Goal: Information Seeking & Learning: Learn about a topic

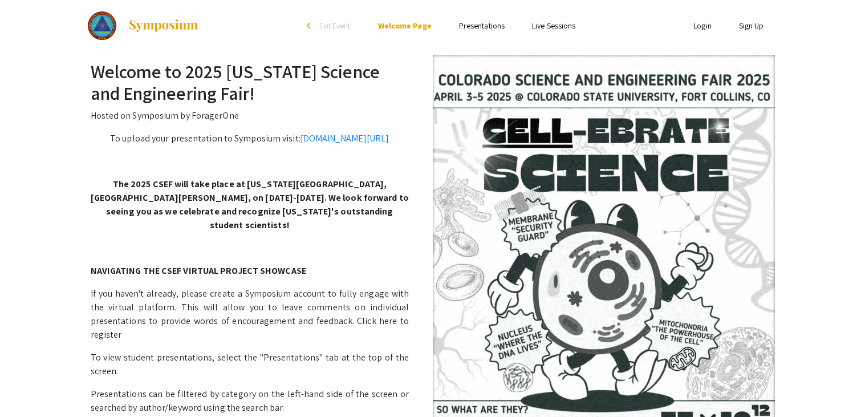
click at [470, 26] on link "Presentations" at bounding box center [482, 26] width 46 height 10
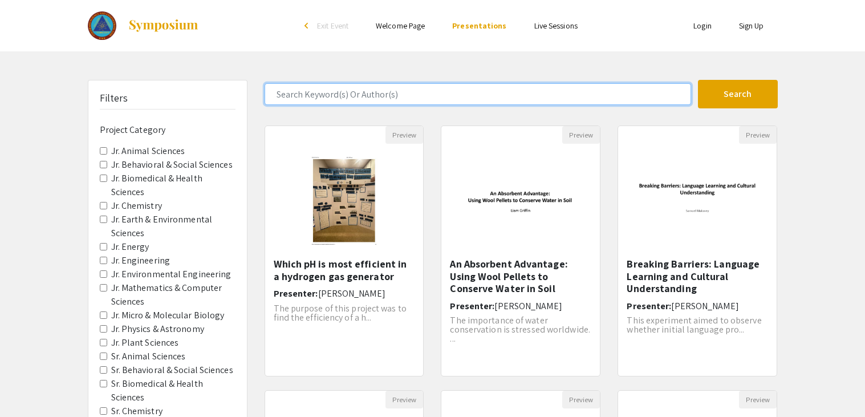
click at [370, 99] on input "Search Keyword(s) Or Author(s)" at bounding box center [478, 94] width 427 height 22
click at [698, 80] on button "Search" at bounding box center [738, 94] width 80 height 29
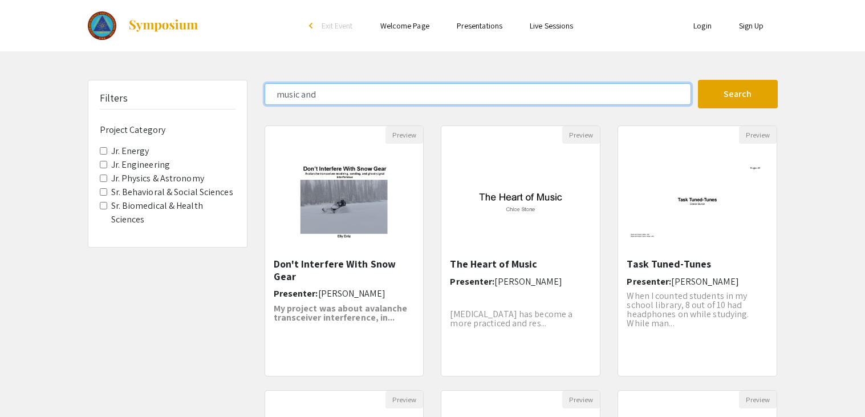
type input "music and"
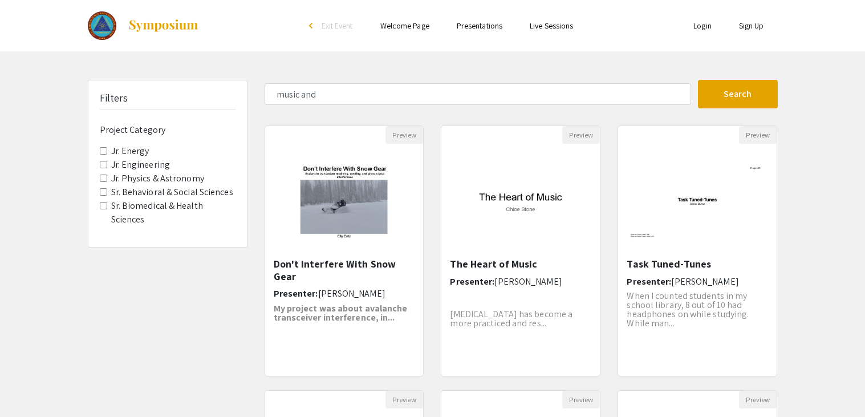
click at [153, 192] on label "Sr. Behavioral & Social Sciences" at bounding box center [172, 192] width 122 height 14
click at [107, 192] on Sciences "Sr. Behavioral & Social Sciences" at bounding box center [103, 191] width 7 height 7
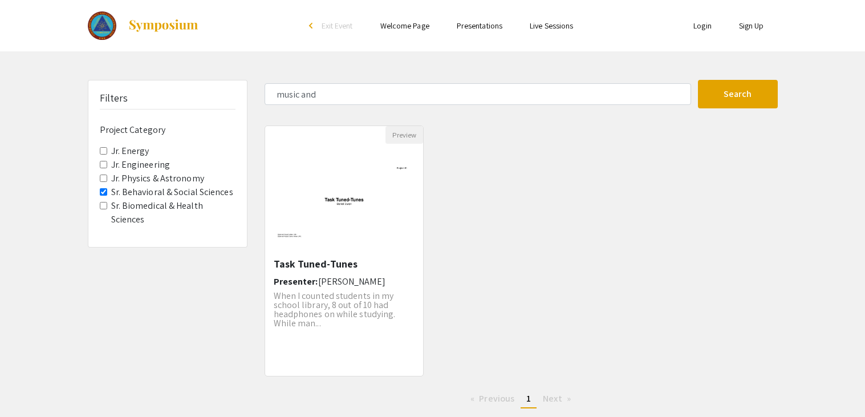
click at [111, 180] on label "Jr. Physics & Astronomy" at bounding box center [157, 179] width 93 height 14
click at [107, 180] on Astronomy "Jr. Physics & Astronomy" at bounding box center [103, 178] width 7 height 7
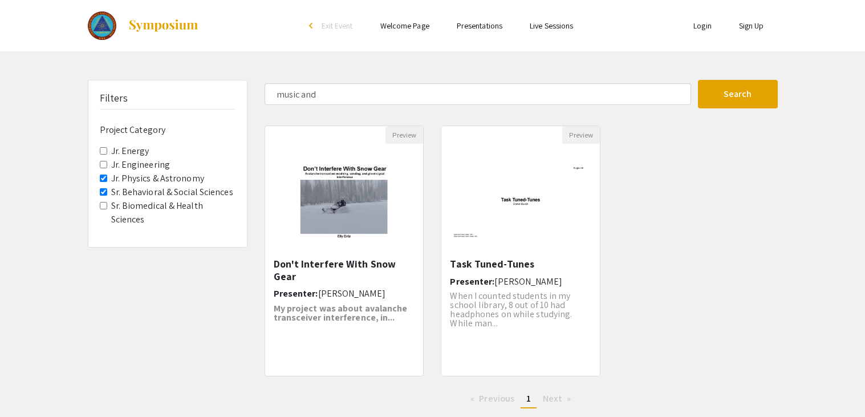
click at [115, 181] on label "Jr. Physics & Astronomy" at bounding box center [157, 179] width 93 height 14
click at [107, 181] on Astronomy "Jr. Physics & Astronomy" at bounding box center [103, 178] width 7 height 7
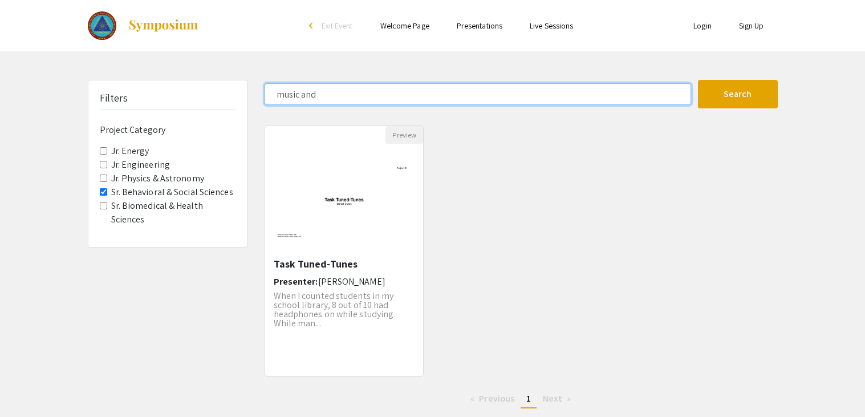
click at [350, 101] on input "music and" at bounding box center [478, 94] width 427 height 22
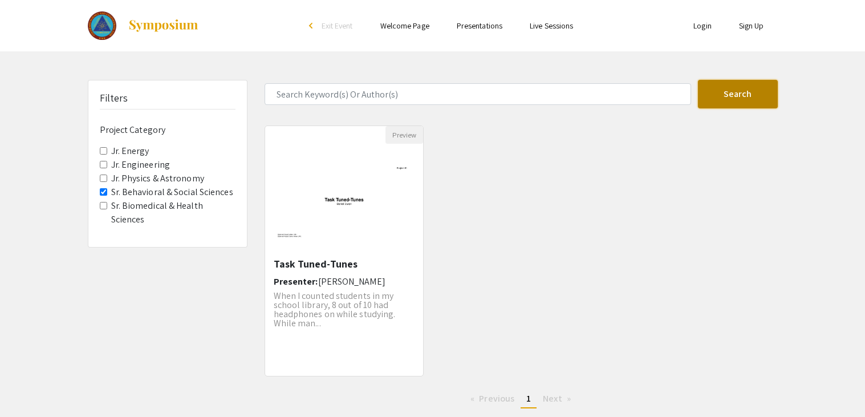
click at [716, 94] on button "Search" at bounding box center [738, 94] width 80 height 29
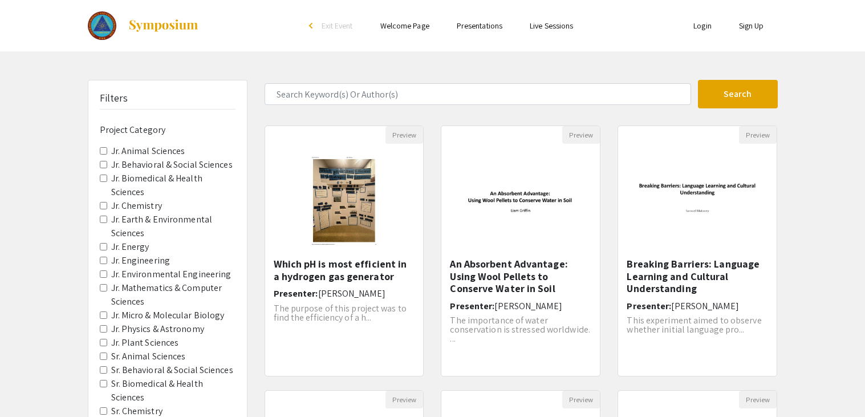
click at [109, 164] on span "Jr. Behavioral & Social Sciences" at bounding box center [168, 165] width 136 height 14
click at [100, 162] on Sciences "Jr. Behavioral & Social Sciences" at bounding box center [103, 164] width 7 height 7
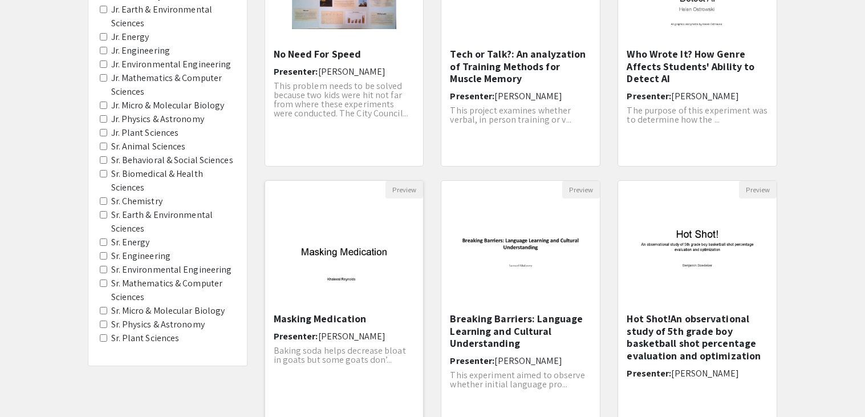
scroll to position [211, 0]
click at [100, 319] on Astronomy "Sr. Physics & Astronomy" at bounding box center [103, 322] width 7 height 7
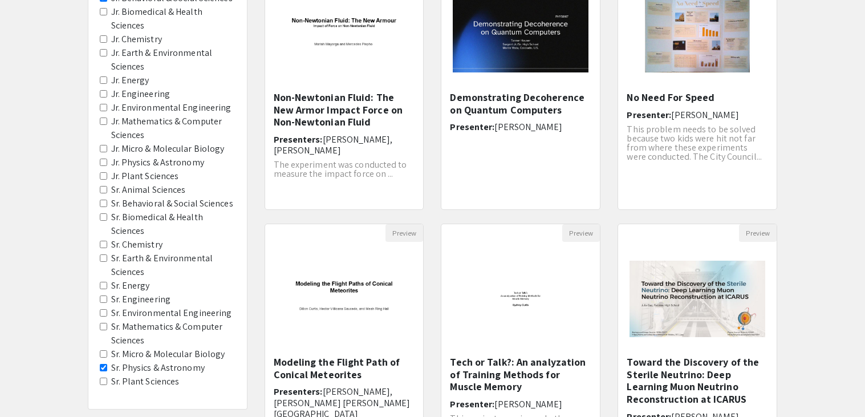
scroll to position [169, 0]
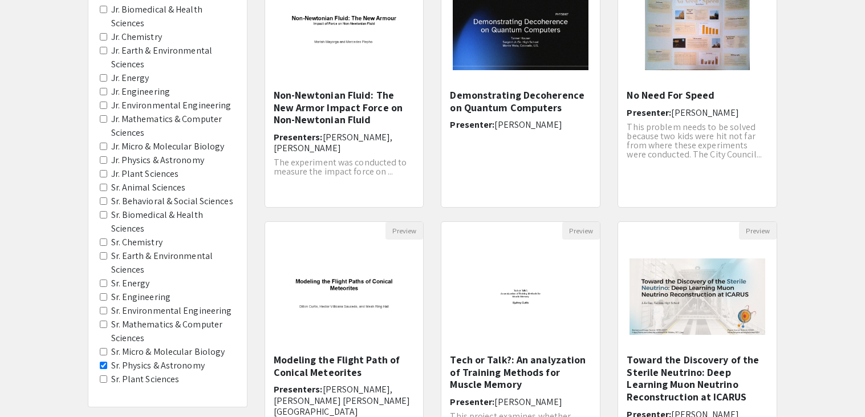
click at [149, 236] on label "Sr. Chemistry" at bounding box center [136, 243] width 51 height 14
click at [107, 238] on Chemistry "Sr. Chemistry" at bounding box center [103, 241] width 7 height 7
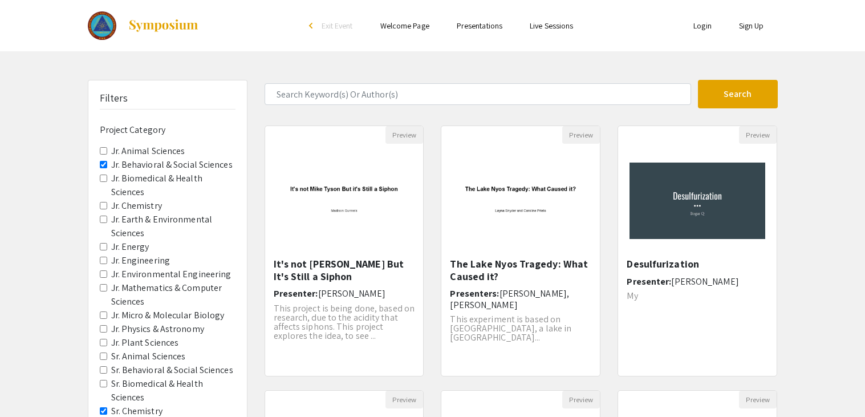
click at [106, 407] on Chemistry "Sr. Chemistry" at bounding box center [103, 410] width 7 height 7
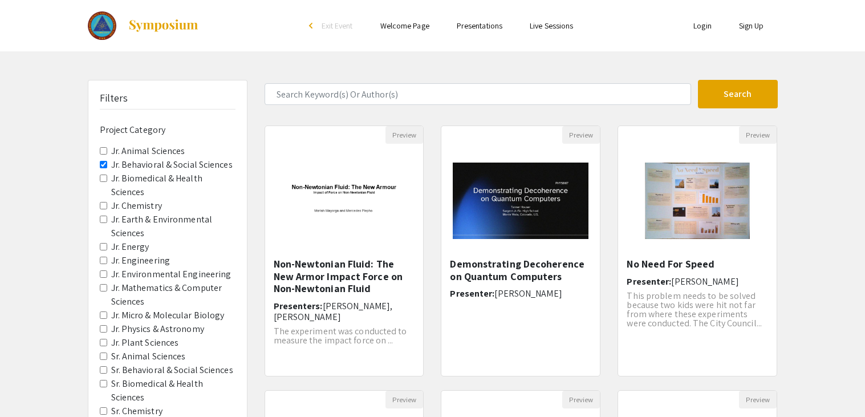
click at [103, 164] on Sciences "Jr. Behavioral & Social Sciences" at bounding box center [103, 164] width 7 height 7
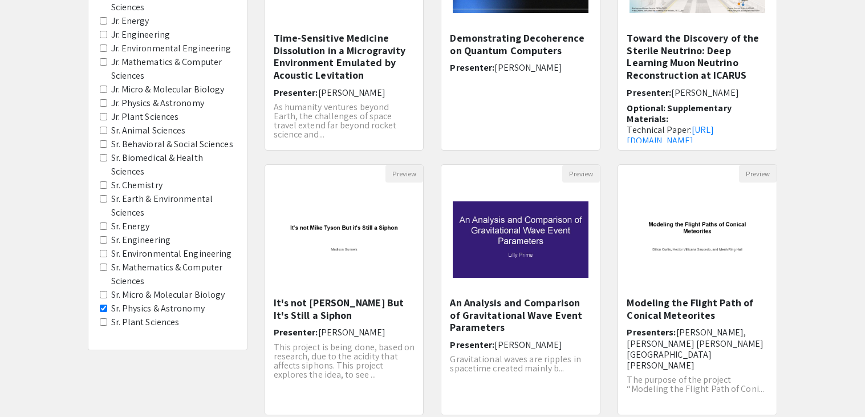
scroll to position [225, 0]
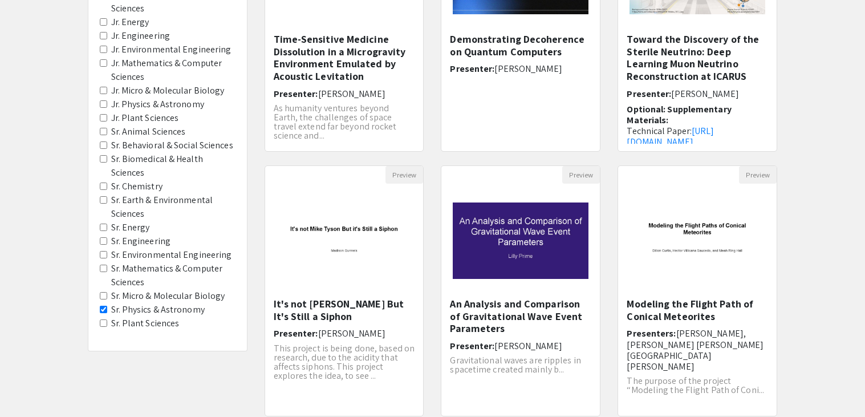
click at [103, 306] on Astronomy "Sr. Physics & Astronomy" at bounding box center [103, 309] width 7 height 7
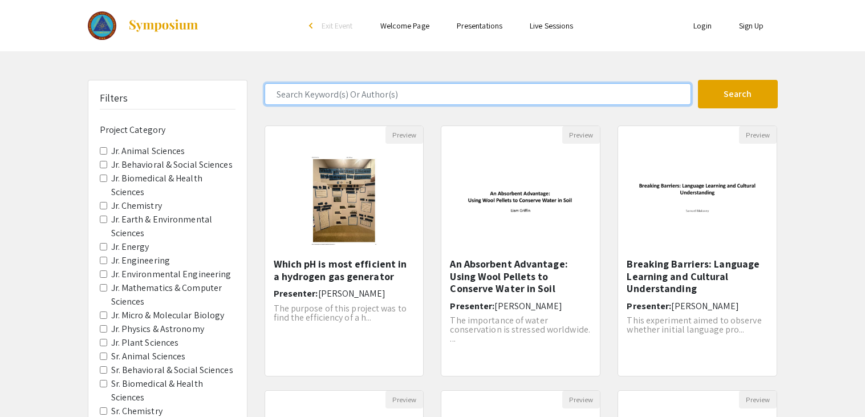
click at [434, 99] on input "Search Keyword(s) Or Author(s)" at bounding box center [478, 94] width 427 height 22
type input "music"
click at [698, 80] on button "Search" at bounding box center [738, 94] width 80 height 29
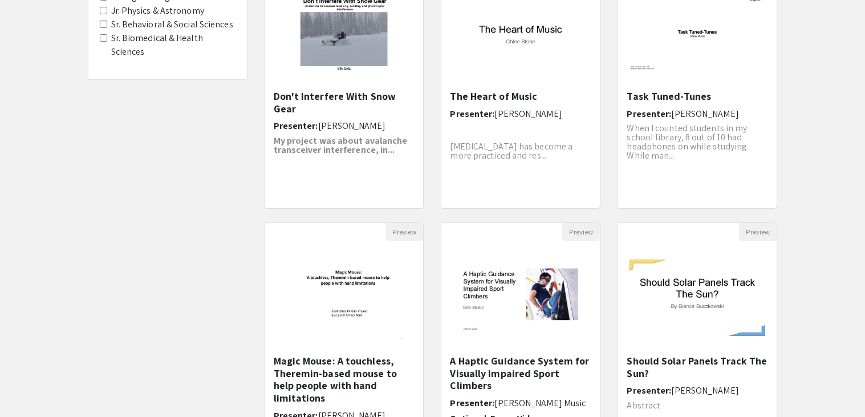
scroll to position [167, 0]
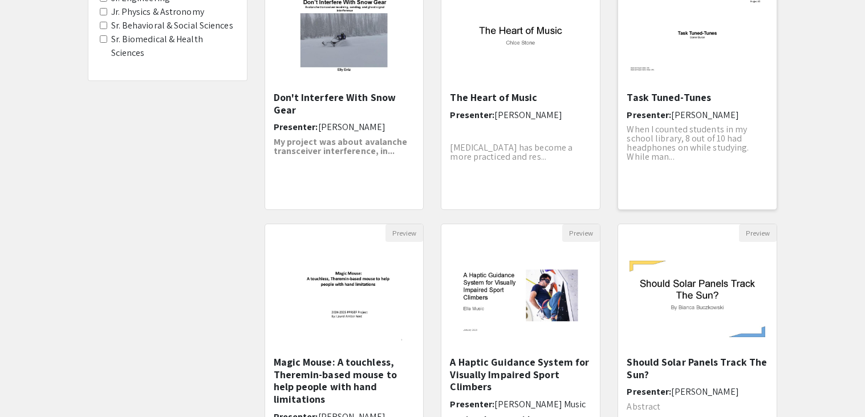
click at [739, 103] on h5 "Task Tuned-Tunes" at bounding box center [697, 97] width 141 height 13
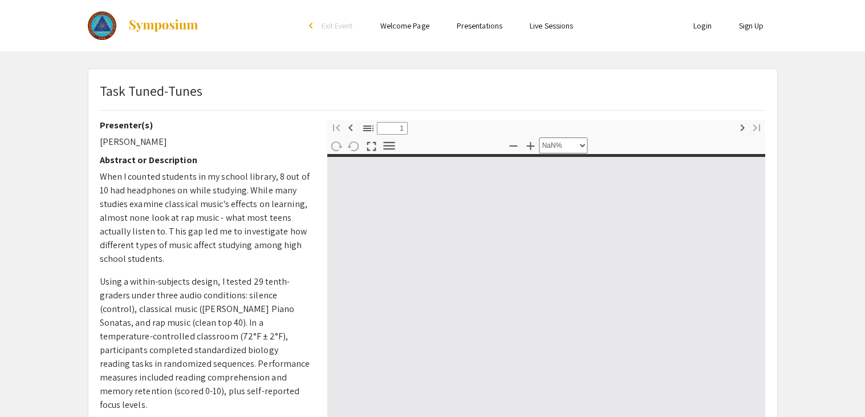
type input "0"
select select "custom"
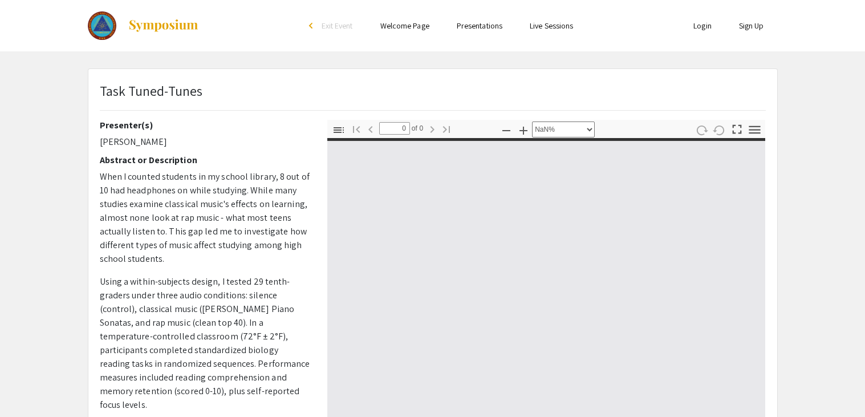
type input "1"
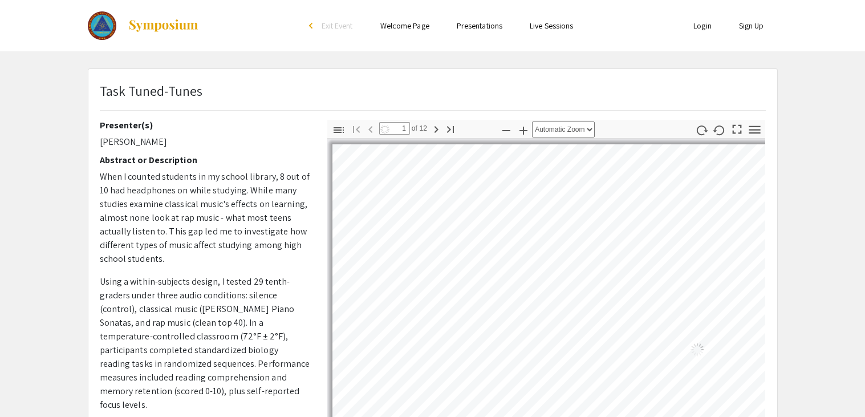
select select "auto"
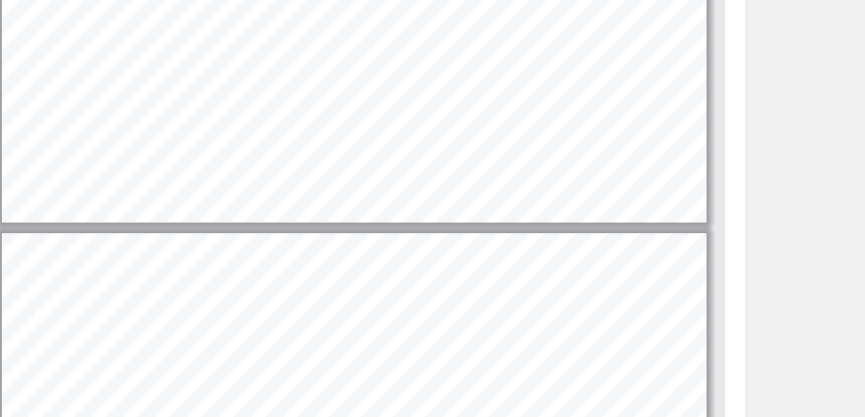
scroll to position [61, 0]
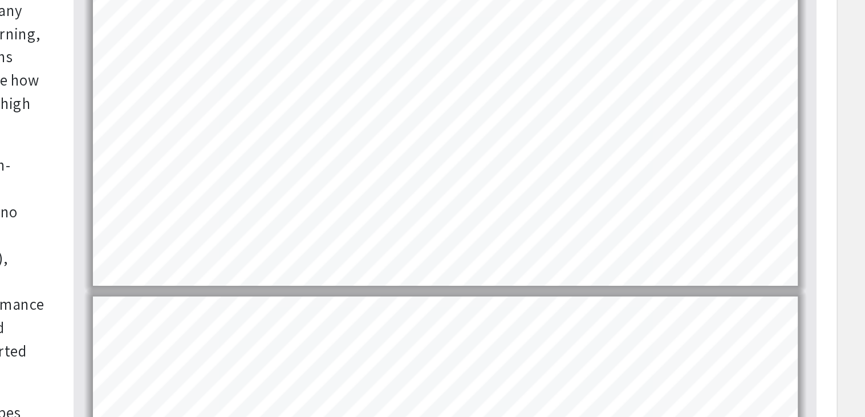
type input "7"
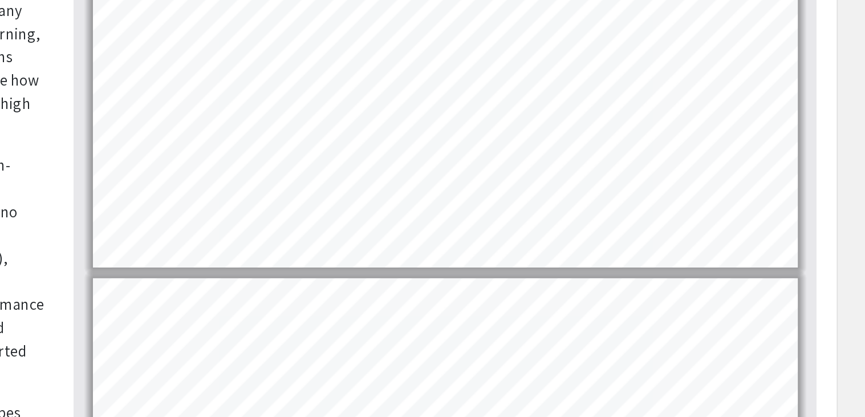
scroll to position [1481, 0]
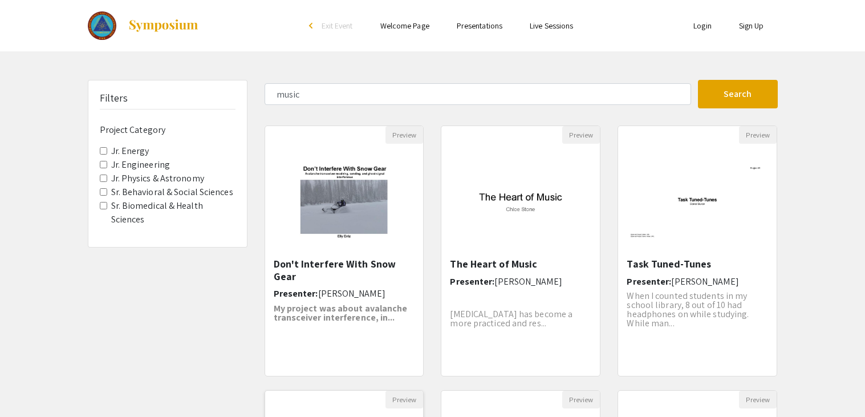
scroll to position [1, 0]
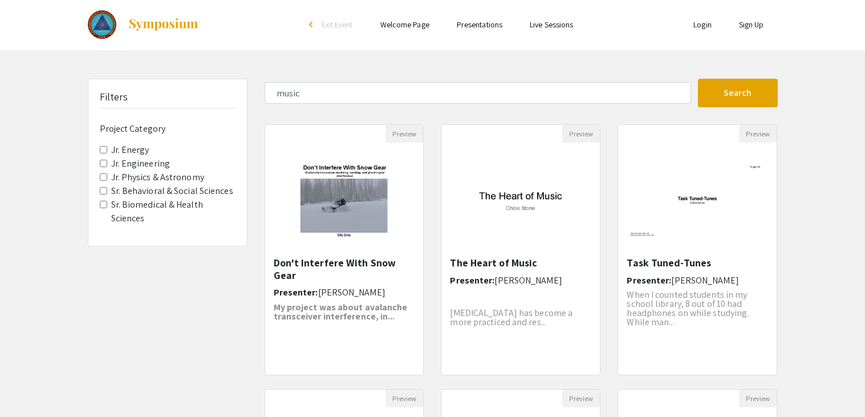
click at [109, 164] on span "Jr. Engineering" at bounding box center [168, 164] width 136 height 14
click at [100, 205] on Sciences "Sr. Biomedical & Health Sciences" at bounding box center [103, 204] width 7 height 7
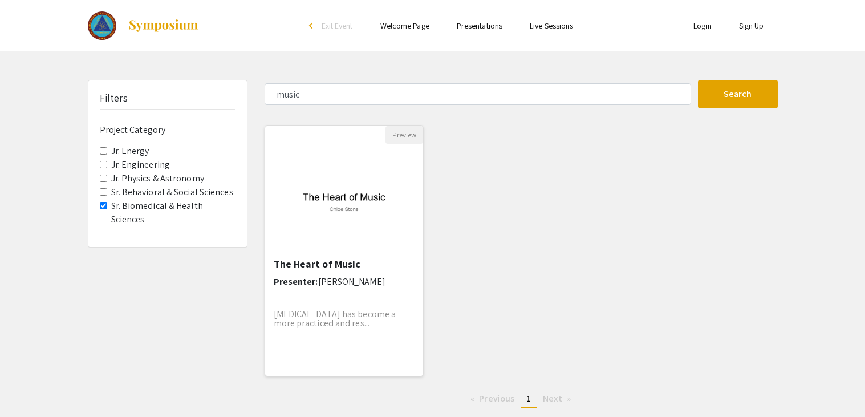
click at [349, 212] on img "Open Presentation <p>The Heart of Music</p>" at bounding box center [344, 200] width 159 height 99
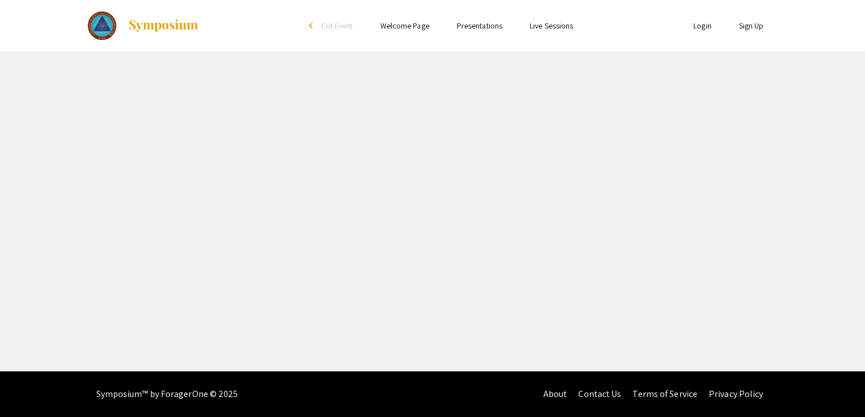
select select "custom"
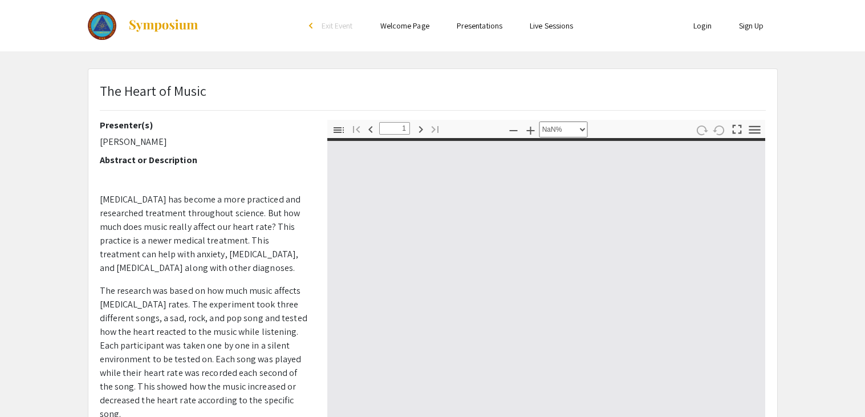
type input "0"
select select "custom"
type input "1"
select select "auto"
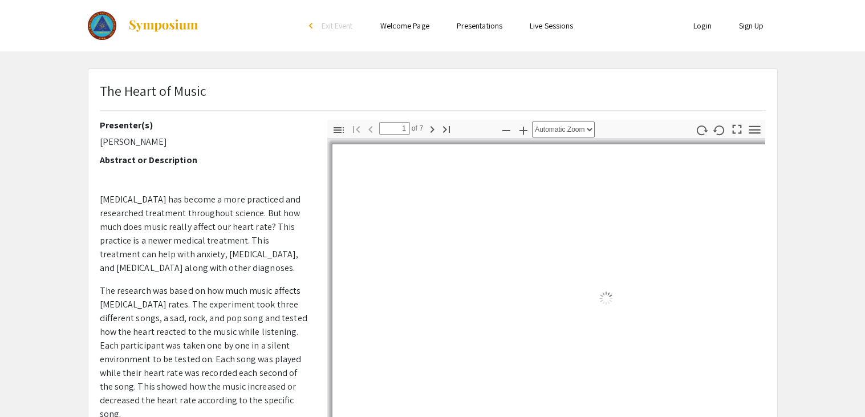
type input "1"
select select "auto"
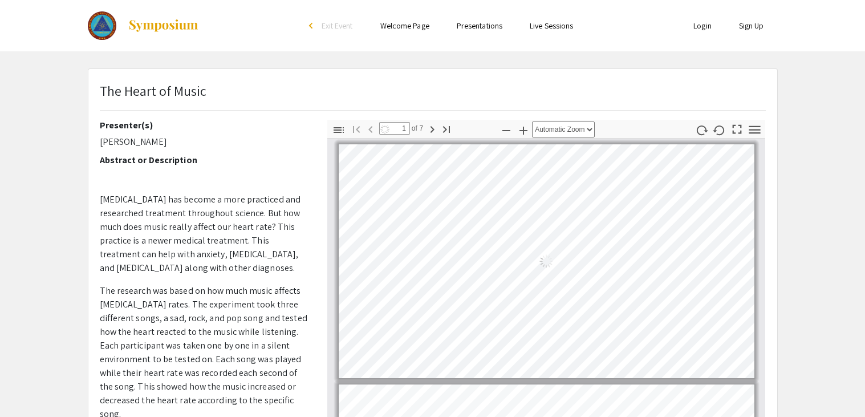
scroll to position [12, 0]
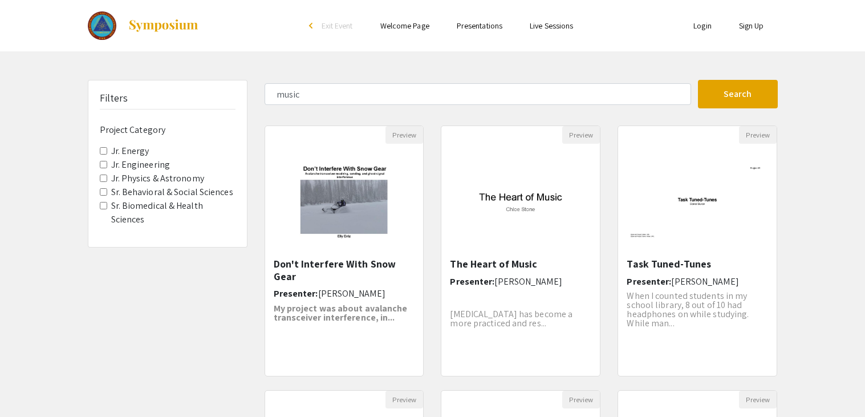
scroll to position [1, 0]
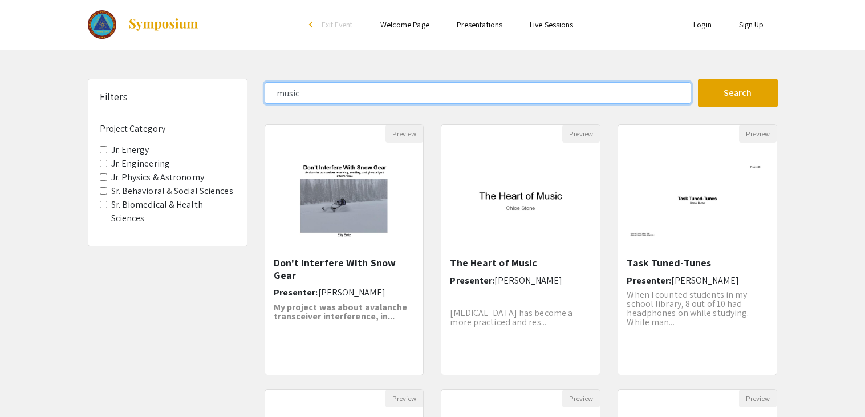
click at [602, 100] on input "music" at bounding box center [478, 93] width 427 height 22
click at [620, 88] on input "music" at bounding box center [478, 93] width 427 height 22
click at [633, 94] on input "music" at bounding box center [478, 93] width 427 height 22
click at [639, 90] on input "music" at bounding box center [478, 93] width 427 height 22
click at [638, 87] on input "music" at bounding box center [478, 93] width 427 height 22
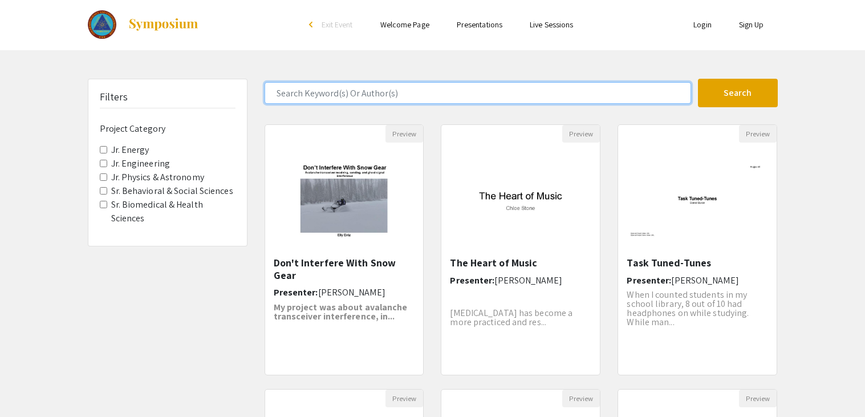
click at [698, 79] on button "Search" at bounding box center [738, 93] width 80 height 29
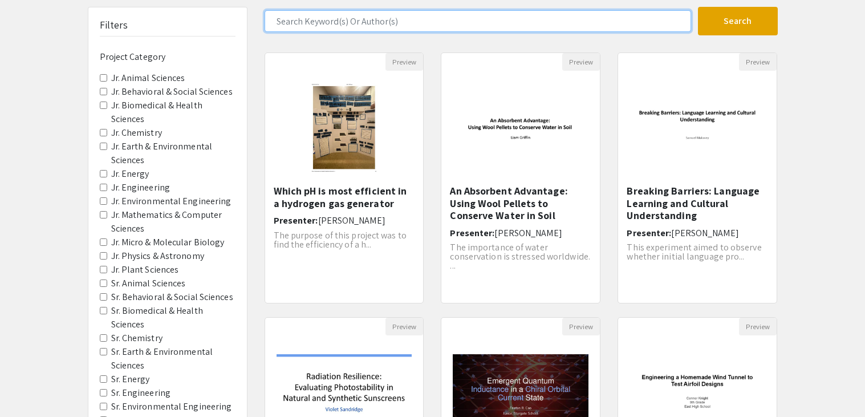
scroll to position [78, 0]
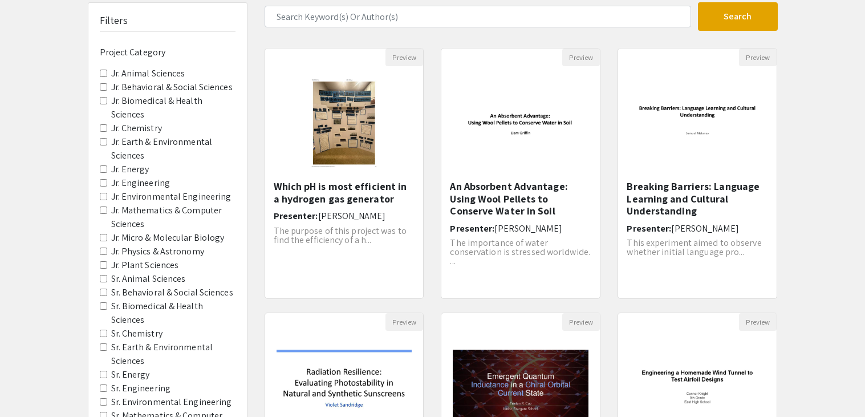
click at [104, 248] on Astronomy "Jr. Physics & Astronomy" at bounding box center [103, 251] width 7 height 7
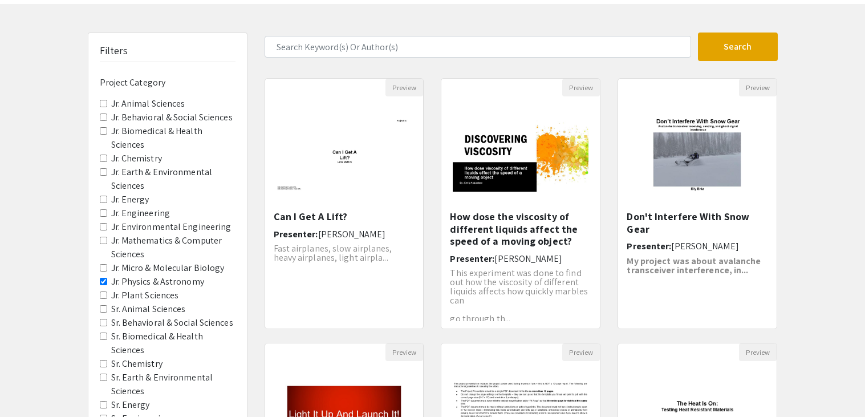
scroll to position [45, 0]
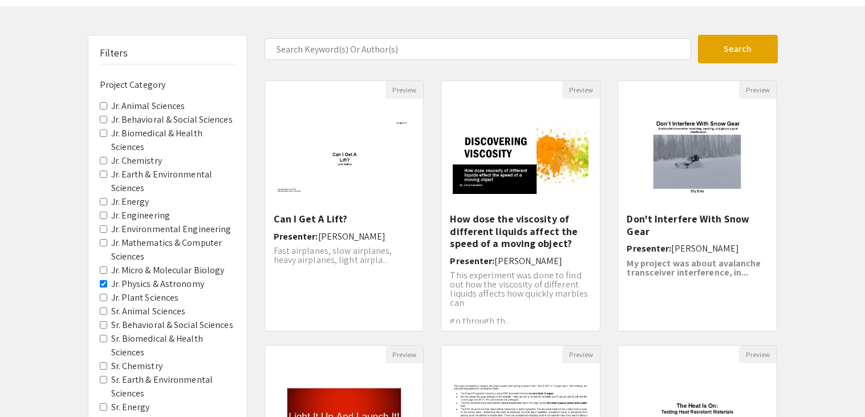
click at [103, 132] on Sciences "Jr. Biomedical & Health Sciences" at bounding box center [103, 132] width 7 height 7
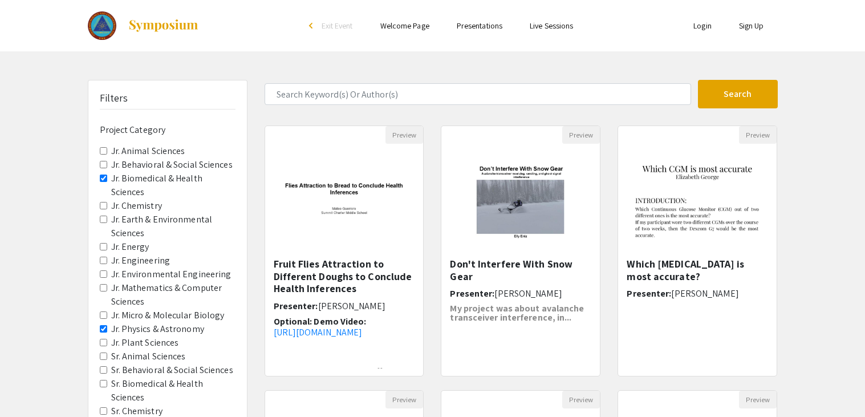
click at [103, 164] on Sciences "Jr. Behavioral & Social Sciences" at bounding box center [103, 164] width 7 height 7
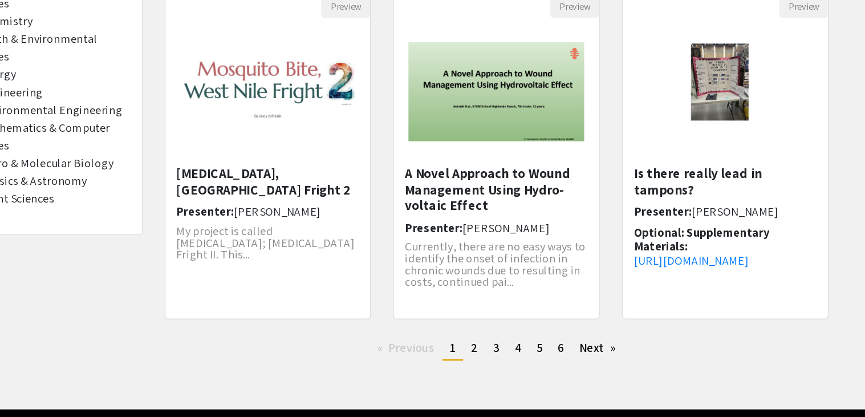
scroll to position [301, 0]
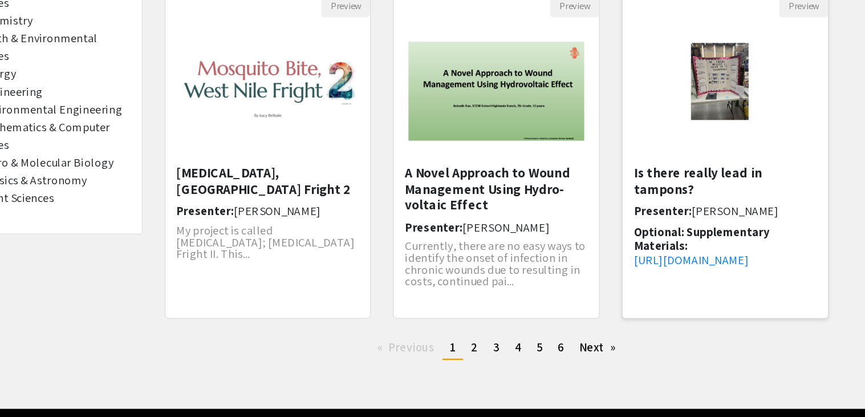
click at [719, 222] on h5 "Is there really lead in tampons?" at bounding box center [697, 234] width 141 height 25
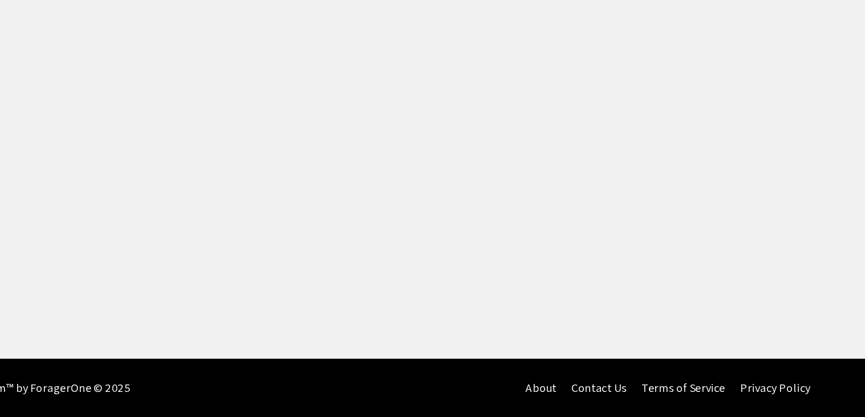
select select "custom"
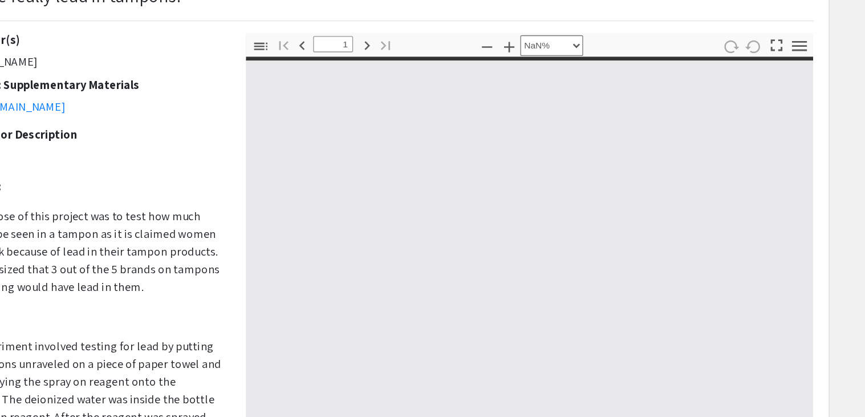
type input "0"
select select "custom"
type input "1"
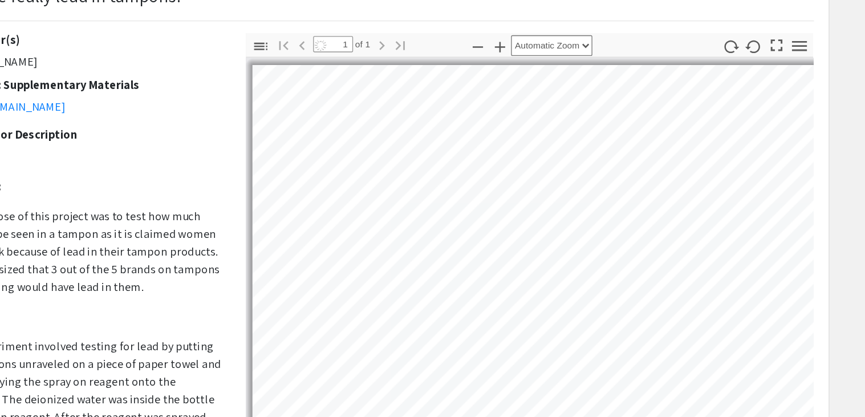
select select "auto"
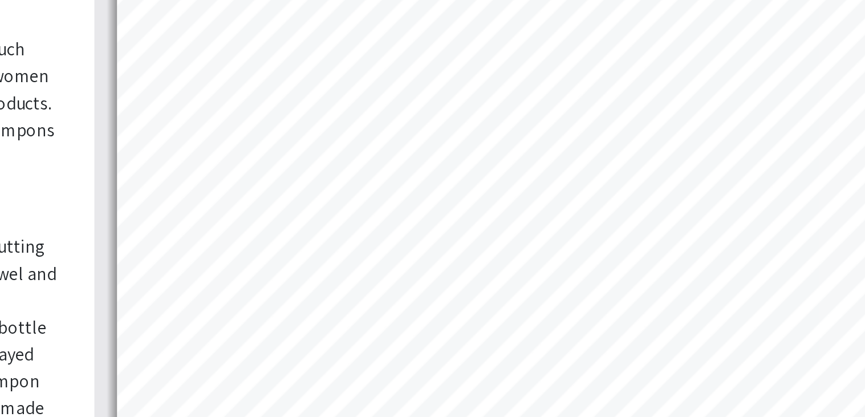
scroll to position [32, 0]
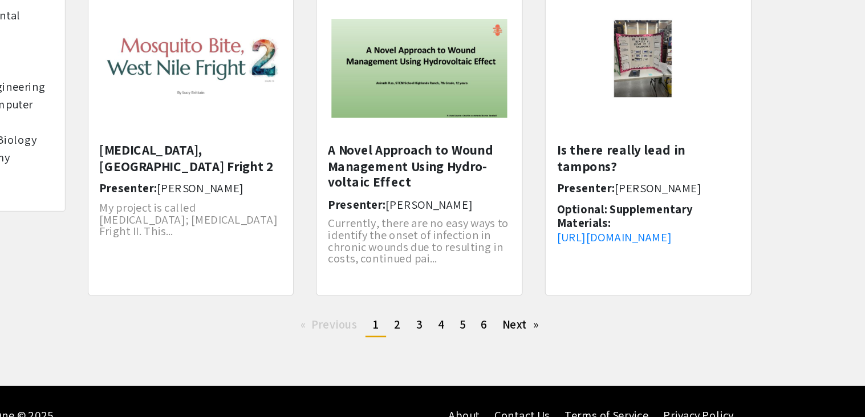
scroll to position [337, 0]
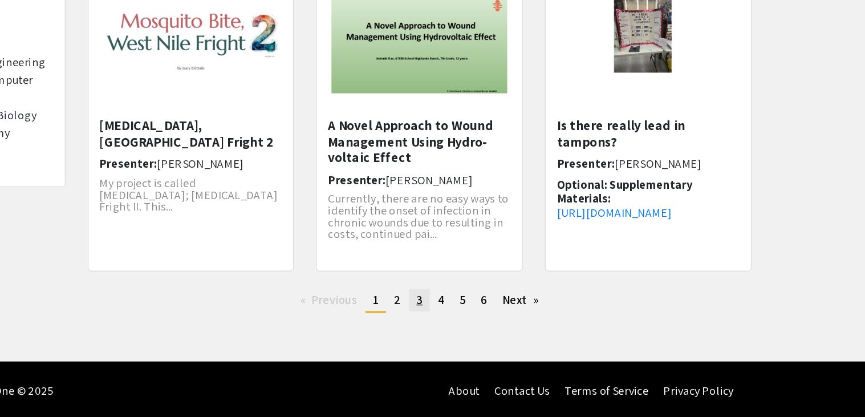
click at [518, 325] on span "3" at bounding box center [520, 326] width 5 height 12
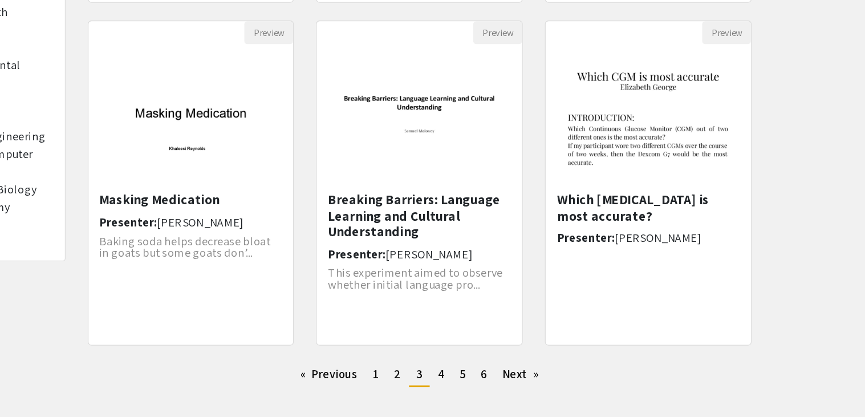
scroll to position [281, 0]
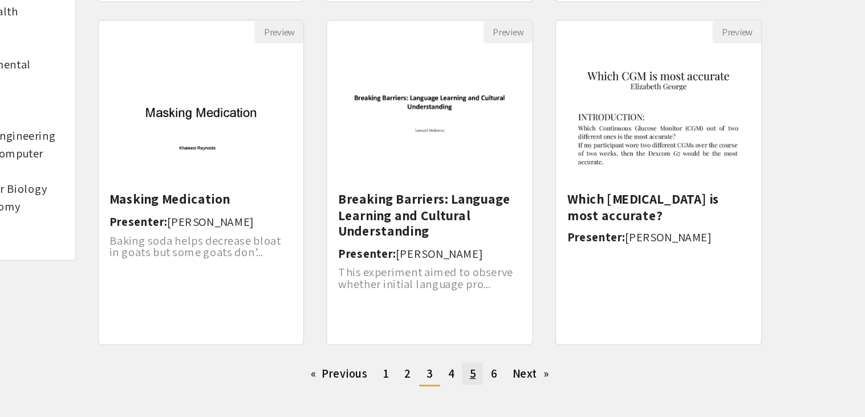
click at [553, 387] on link "page 5" at bounding box center [554, 382] width 16 height 17
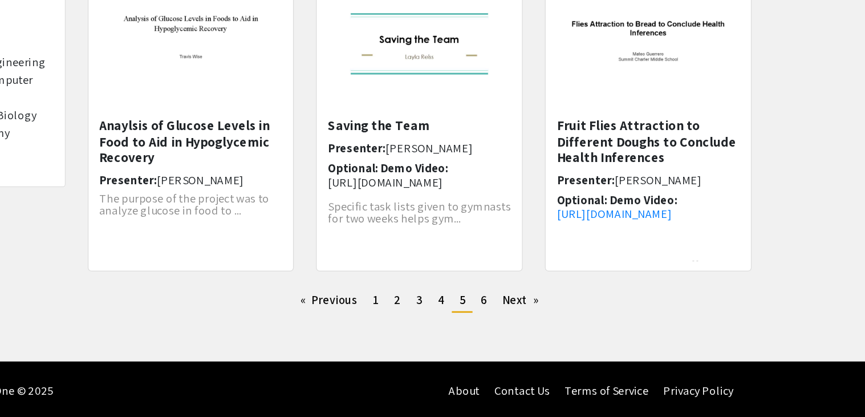
scroll to position [337, 0]
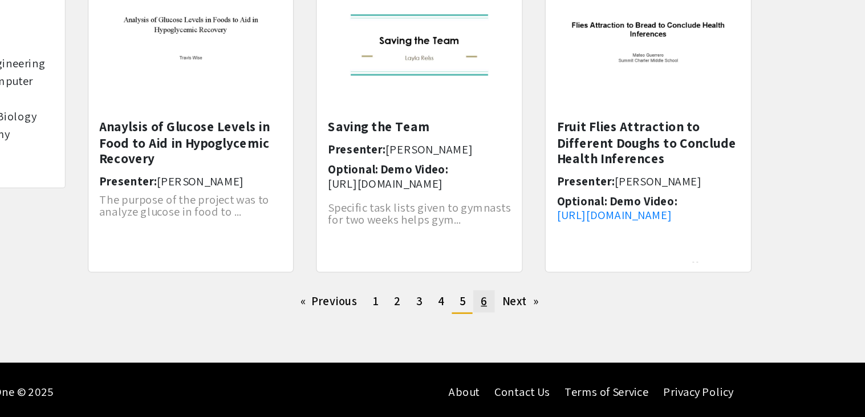
click at [574, 331] on link "page 6" at bounding box center [570, 326] width 16 height 17
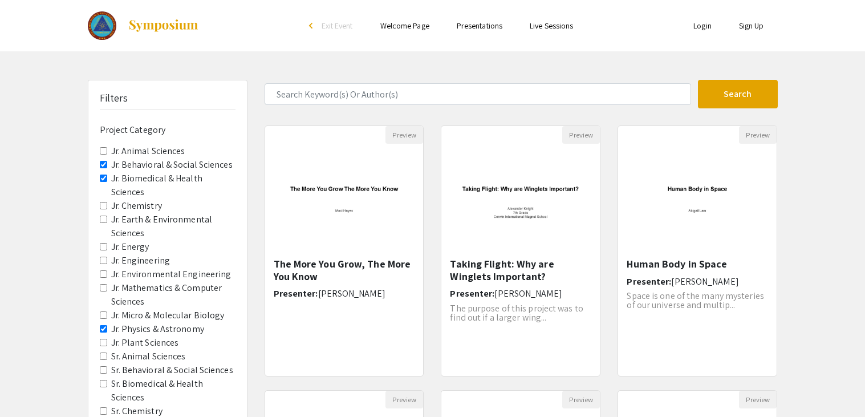
click at [98, 175] on div "Filters Project Category Jr. Animal Sciences Jr. Behavioral & Social Sciences J…" at bounding box center [167, 327] width 159 height 495
click at [103, 165] on Sciences "Jr. Behavioral & Social Sciences" at bounding box center [103, 164] width 7 height 7
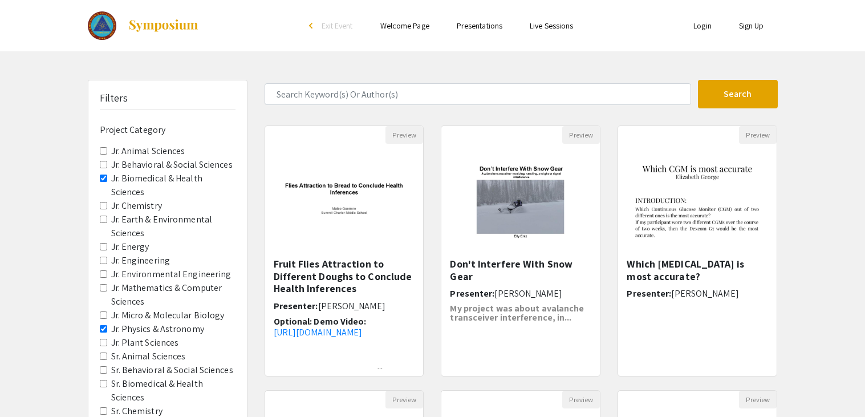
click at [104, 175] on Sciences "Jr. Biomedical & Health Sciences" at bounding box center [103, 178] width 7 height 7
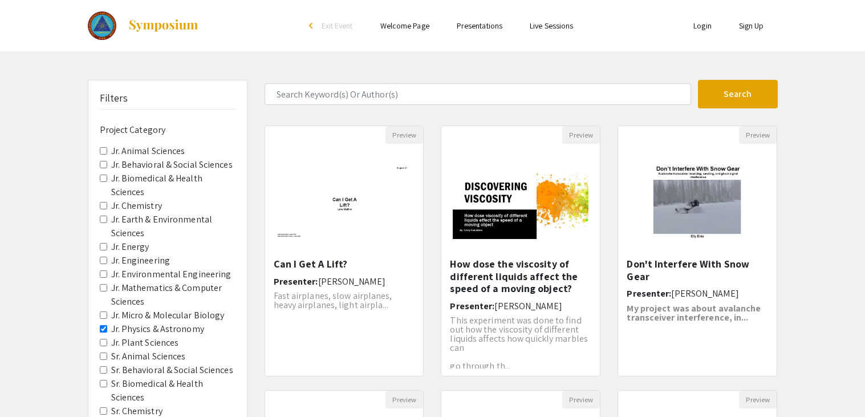
click at [106, 325] on Astronomy "Jr. Physics & Astronomy" at bounding box center [103, 328] width 7 height 7
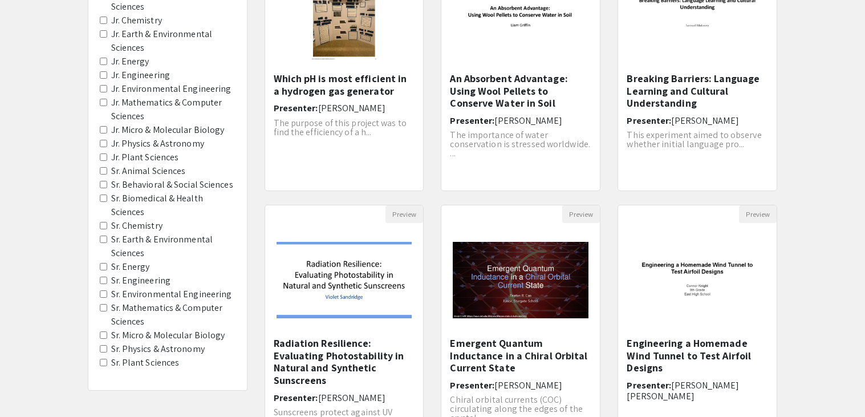
scroll to position [186, 0]
click at [103, 345] on Astronomy "Sr. Physics & Astronomy" at bounding box center [103, 348] width 7 height 7
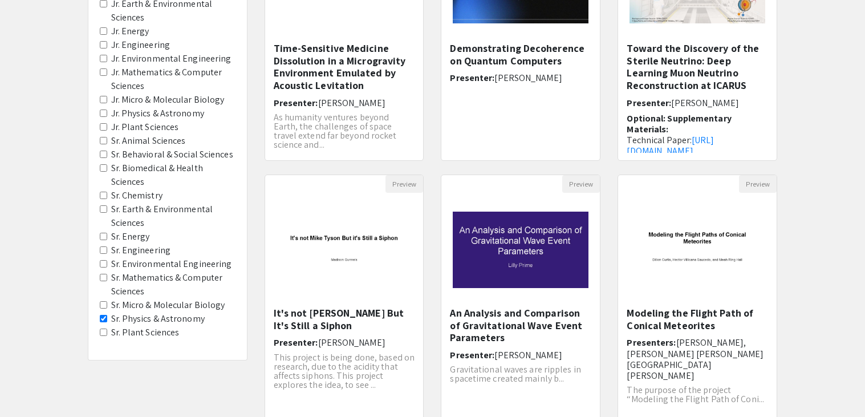
scroll to position [220, 0]
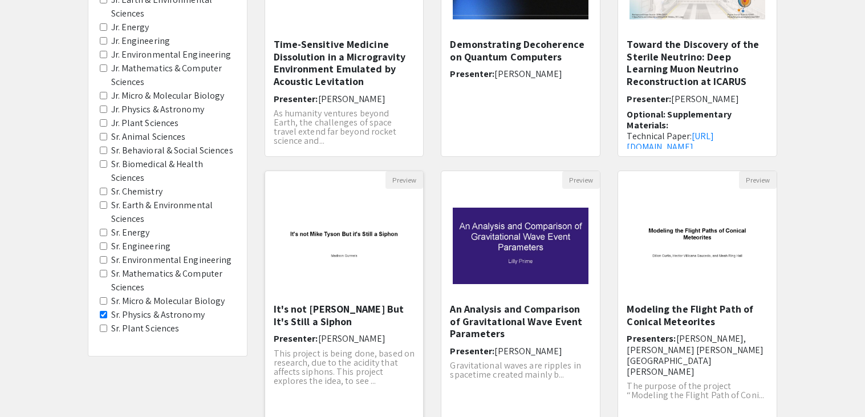
click at [407, 242] on img "Open Presentation <p>It's not Mike Tyson But It's Still a Siphon</p><p><br></p>" at bounding box center [344, 245] width 159 height 99
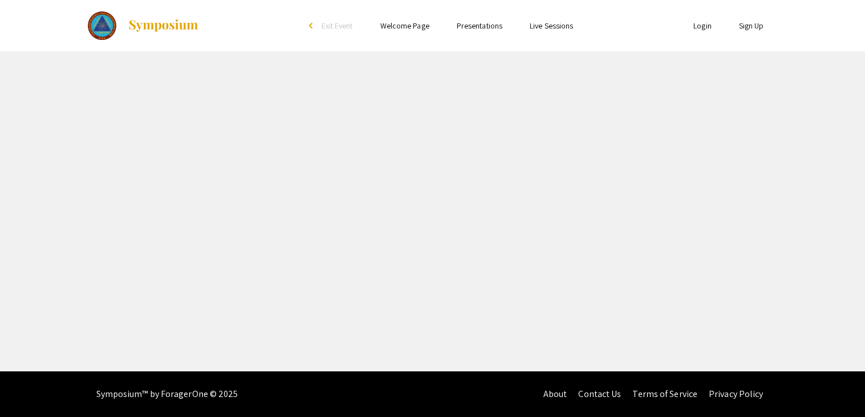
select select "custom"
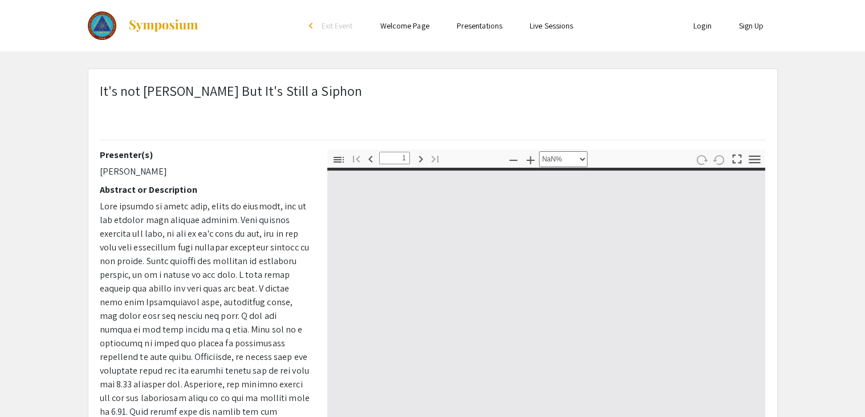
type input "0"
select select "auto"
type input "1"
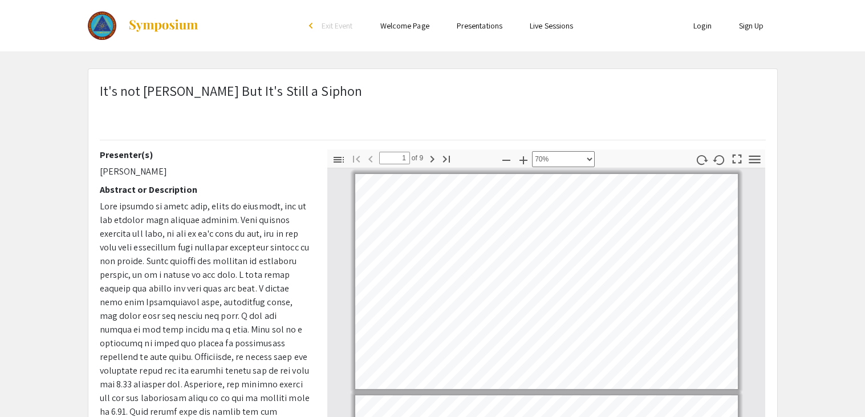
select select "custom"
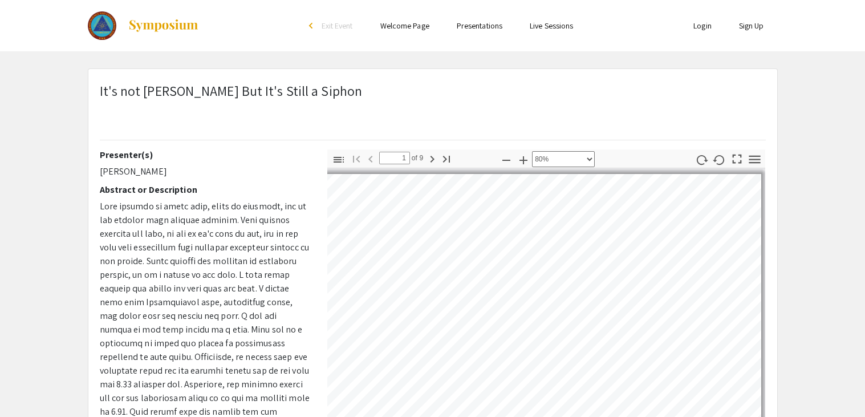
scroll to position [112, 0]
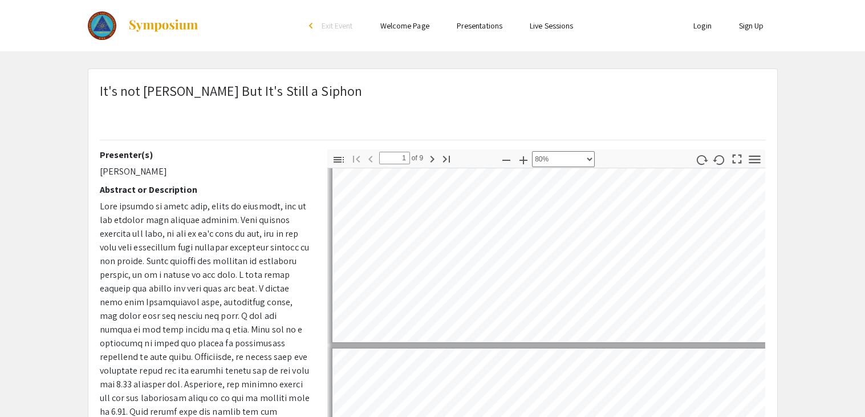
type input "2"
select select "custom"
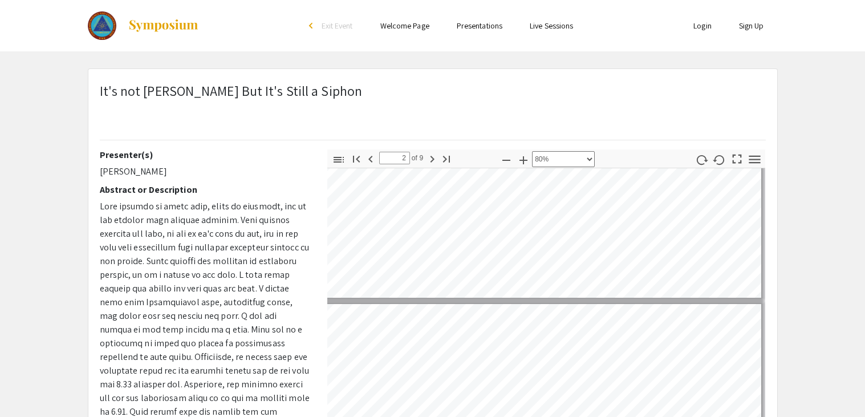
scroll to position [124, 9]
click at [505, 159] on icon "button" at bounding box center [507, 160] width 14 height 14
type input "1"
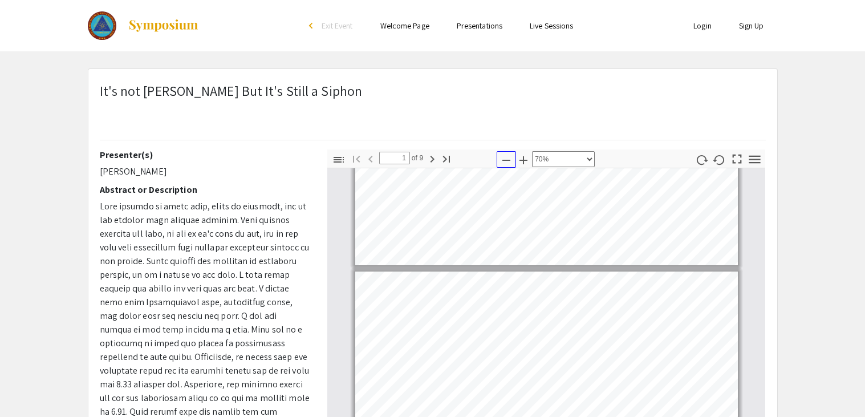
scroll to position [5, 0]
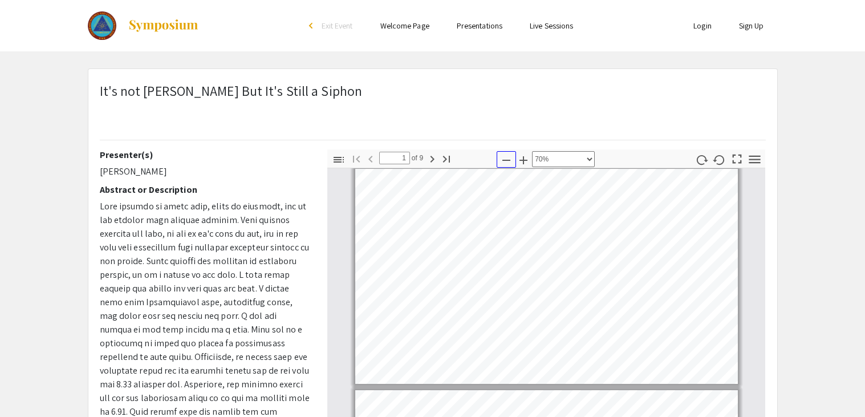
click at [505, 159] on icon "button" at bounding box center [507, 160] width 14 height 14
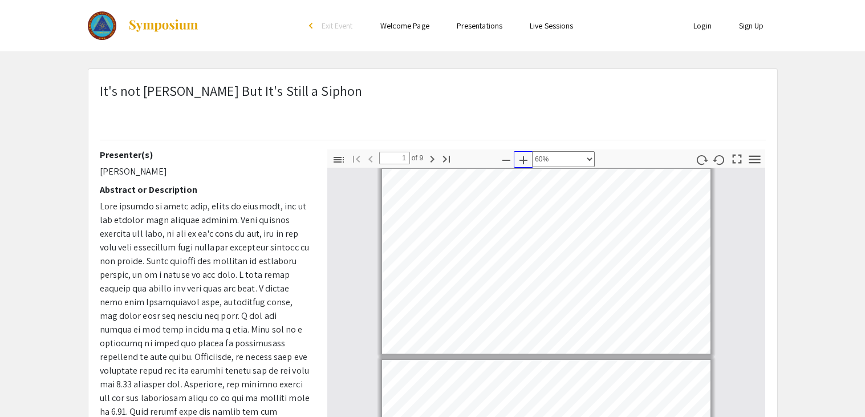
click at [525, 157] on icon "button" at bounding box center [524, 160] width 8 height 8
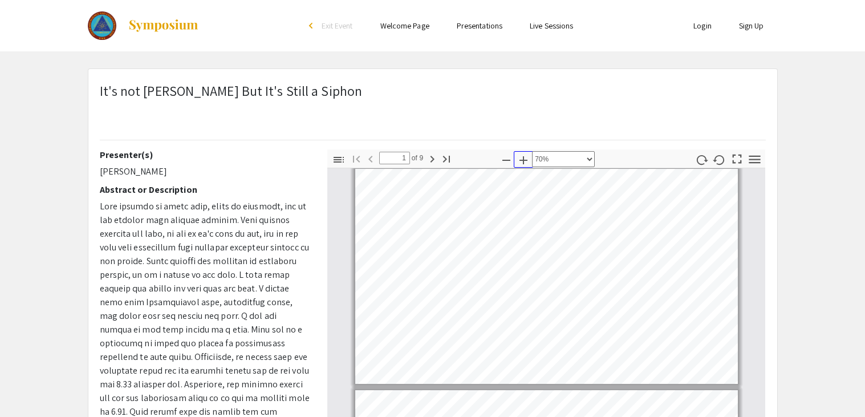
click at [525, 157] on icon "button" at bounding box center [524, 160] width 8 height 8
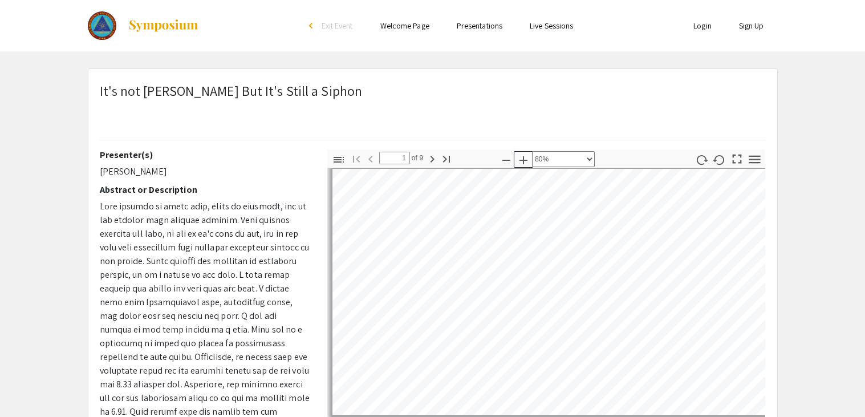
click at [525, 157] on icon "button" at bounding box center [524, 160] width 8 height 8
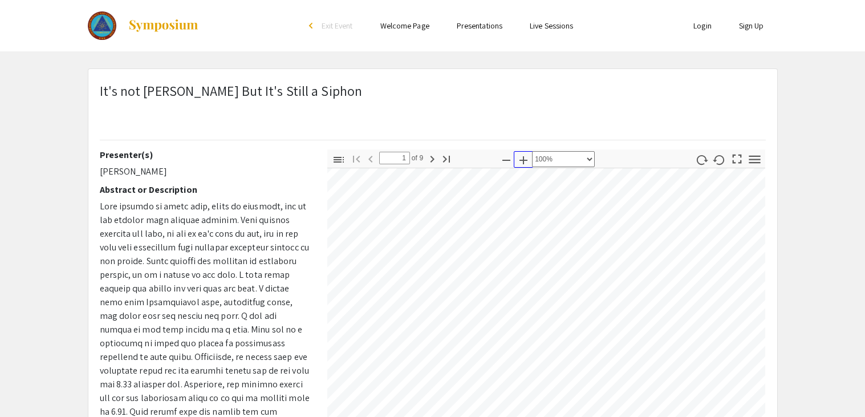
scroll to position [11, 83]
click at [509, 160] on icon "button" at bounding box center [507, 160] width 8 height 1
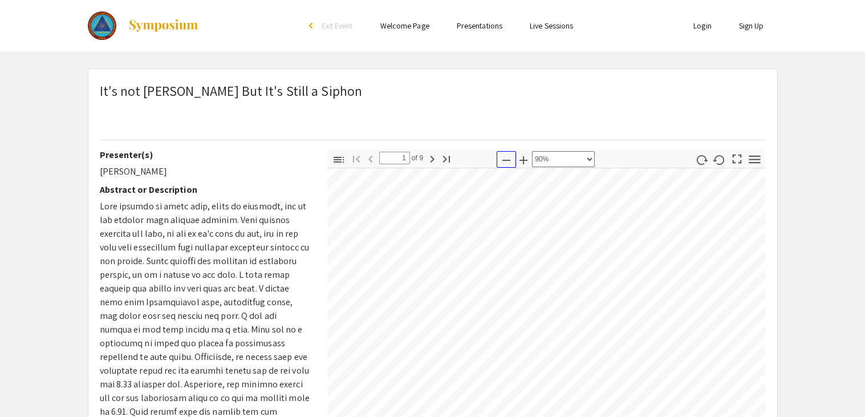
select select "custom"
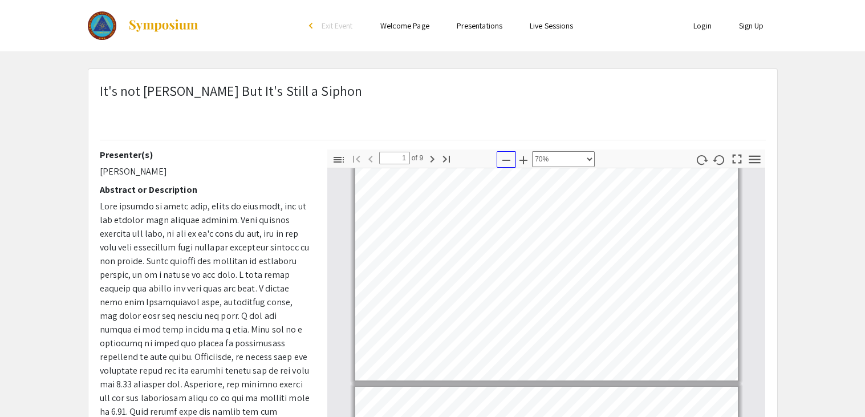
scroll to position [8, 0]
type input "2"
select select "custom"
type input "3"
select select "custom"
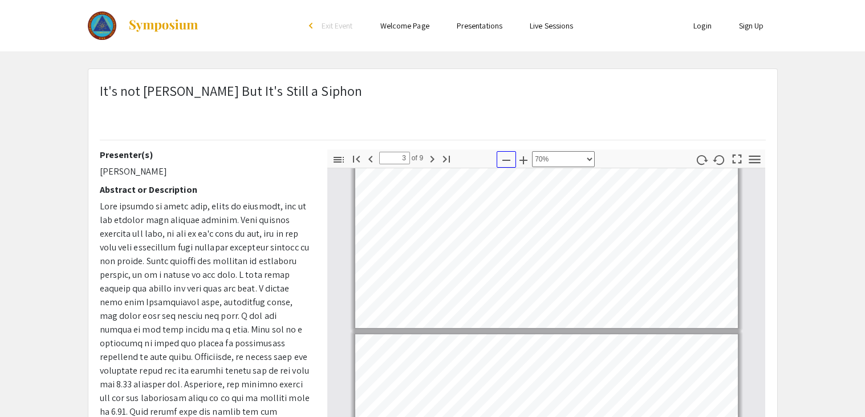
type input "2"
select select "custom"
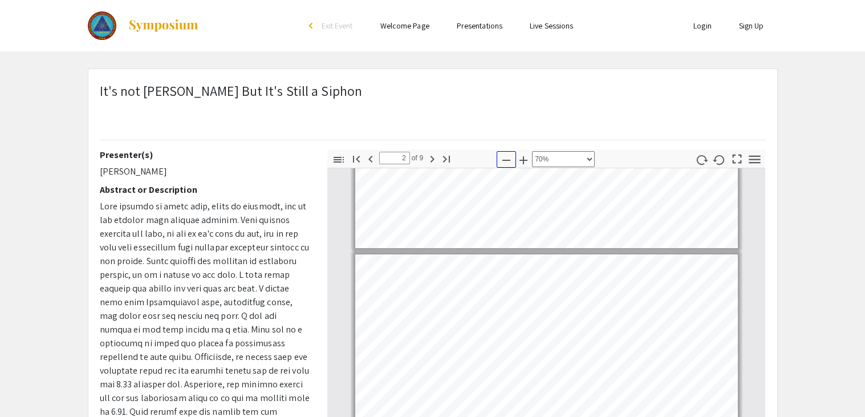
type input "1"
select select "custom"
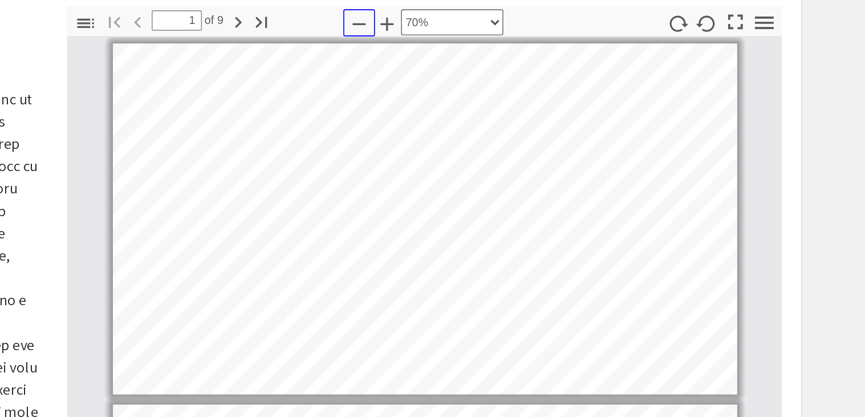
scroll to position [2, 0]
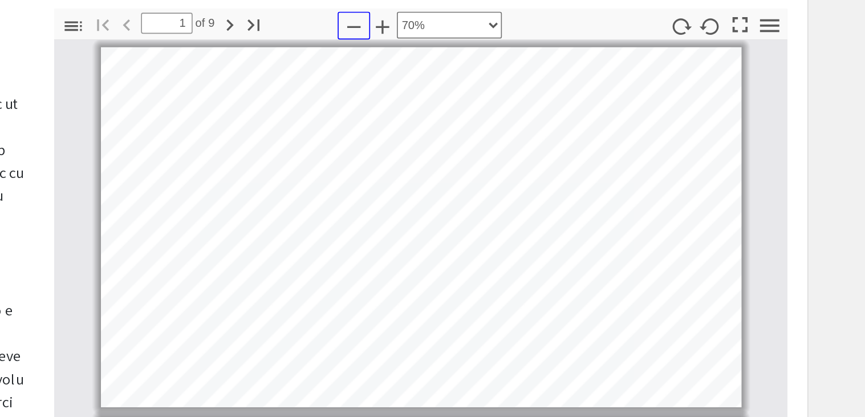
type input "2"
select select "custom"
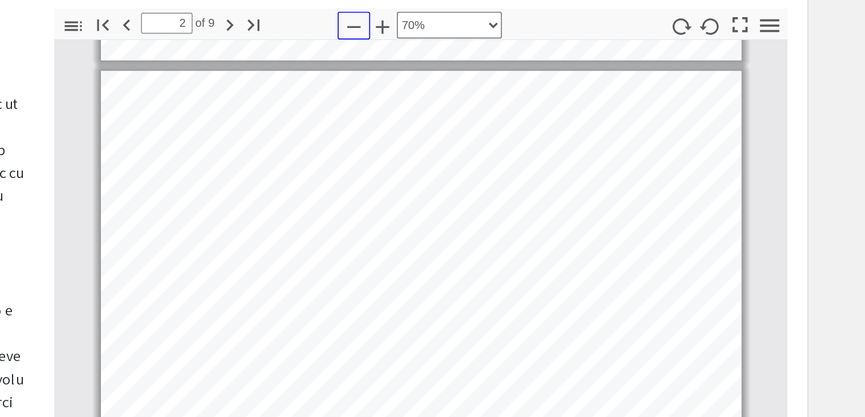
type input "3"
select select "custom"
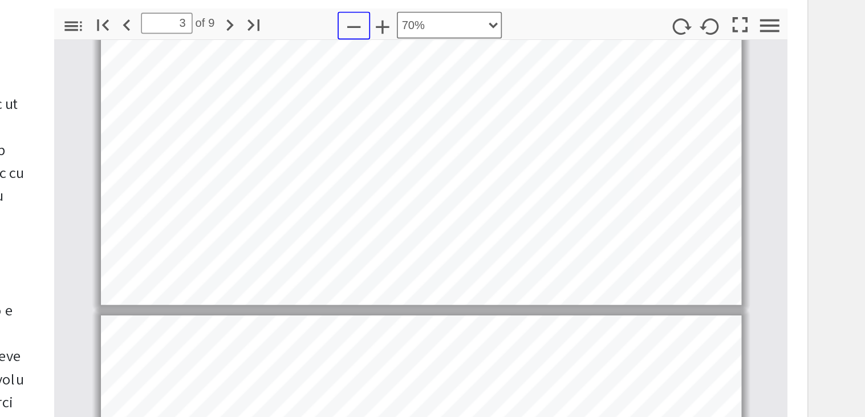
type input "2"
select select "custom"
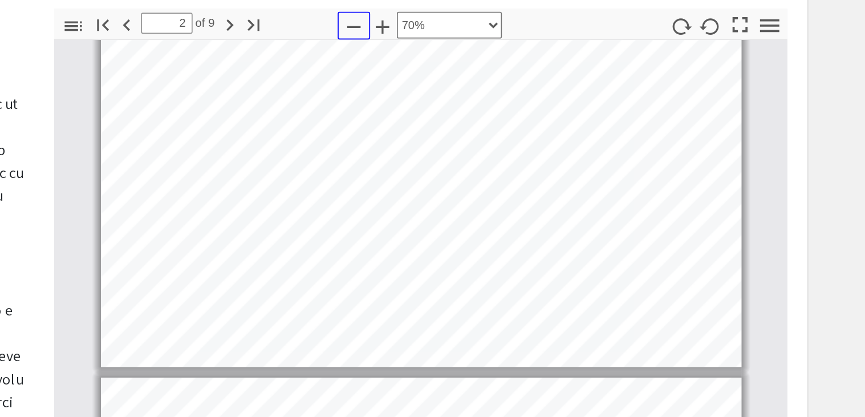
scroll to position [248, 0]
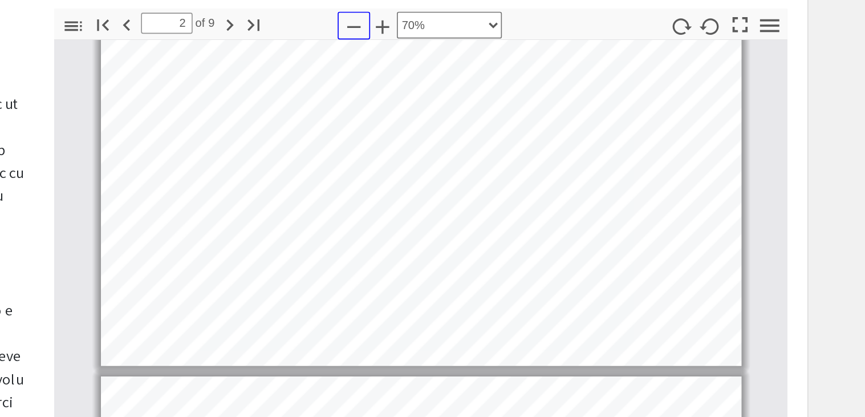
type input "3"
select select "custom"
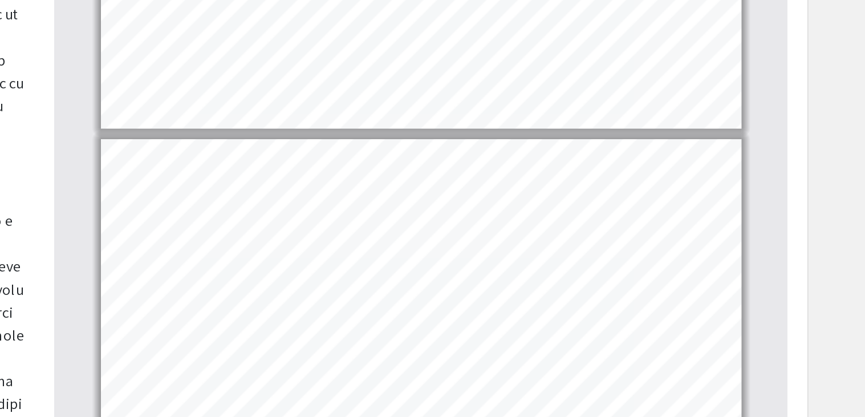
scroll to position [68, 0]
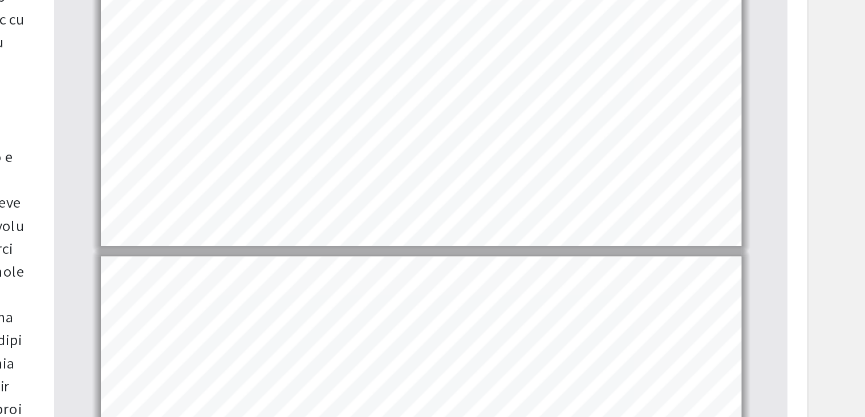
type input "4"
select select "custom"
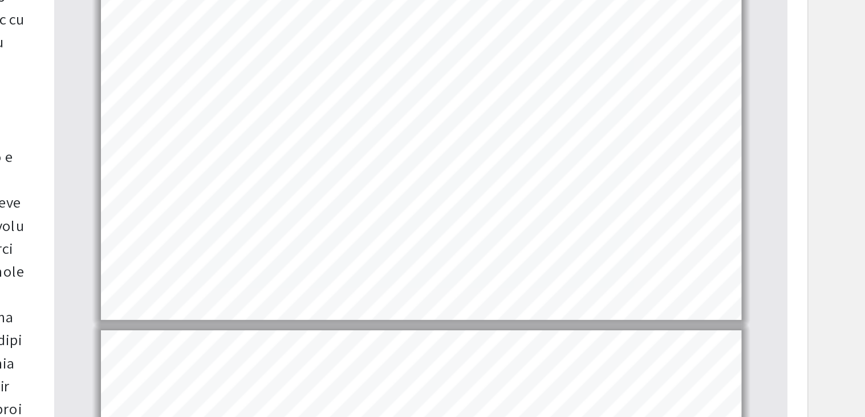
scroll to position [627, 0]
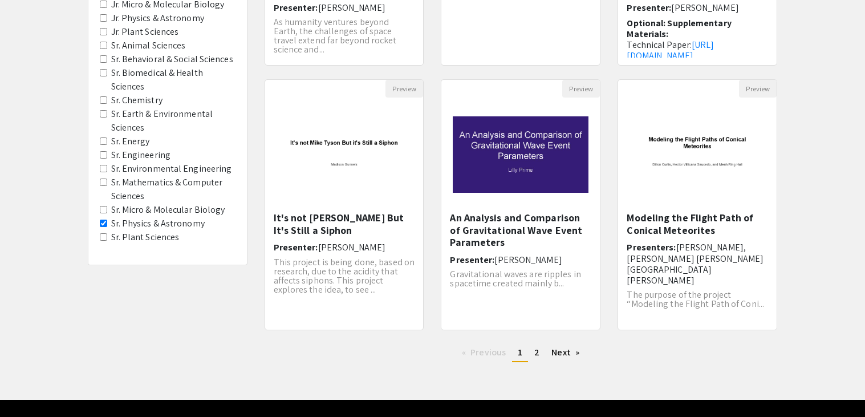
scroll to position [317, 0]
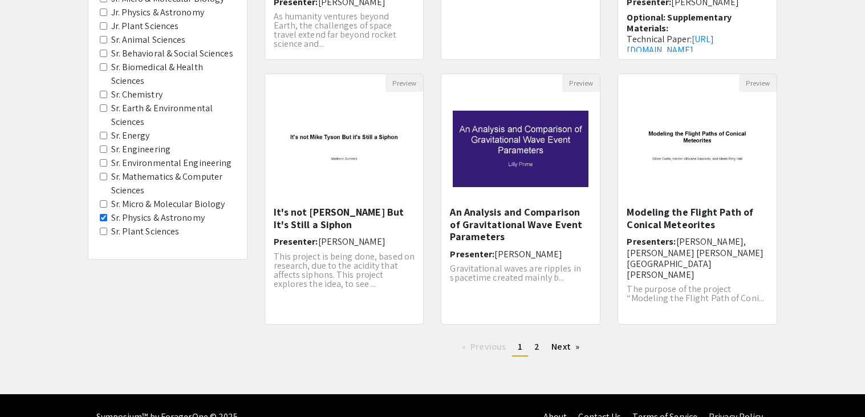
click at [103, 214] on Astronomy "Sr. Physics & Astronomy" at bounding box center [103, 217] width 7 height 7
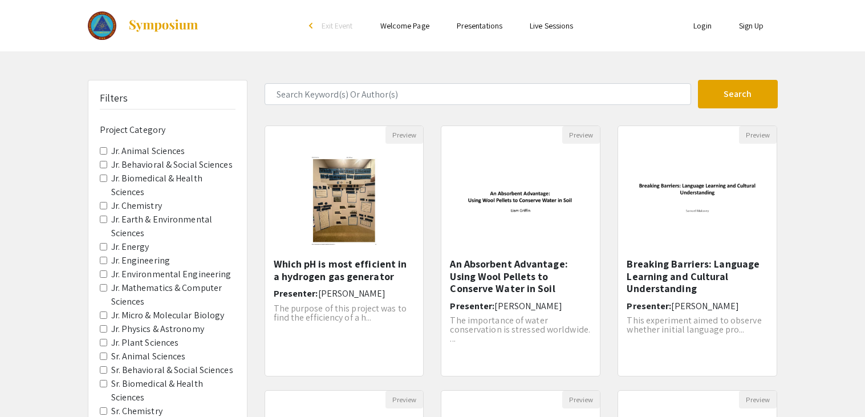
click at [100, 325] on Astronomy "Jr. Physics & Astronomy" at bounding box center [103, 328] width 7 height 7
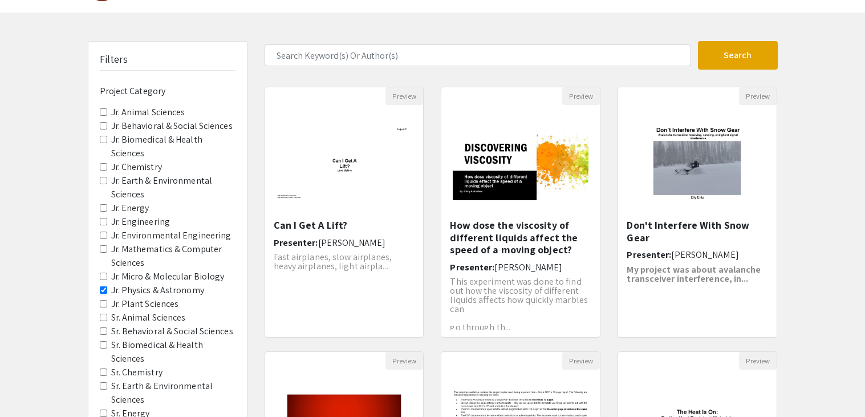
scroll to position [31, 0]
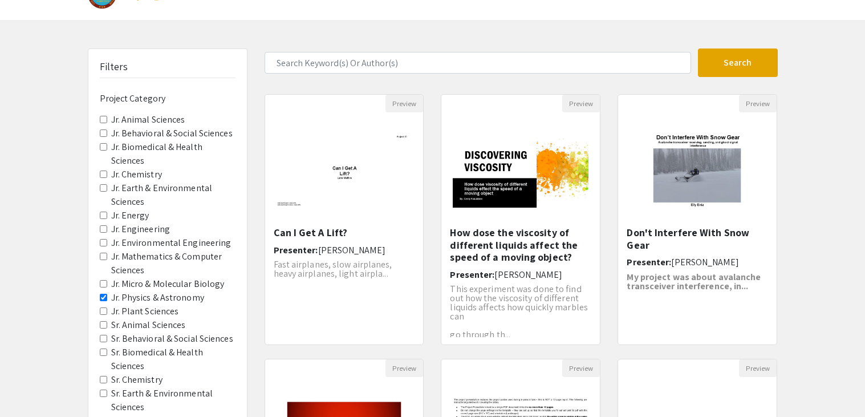
click at [103, 239] on Engineering "Jr. Environmental Engineering" at bounding box center [103, 242] width 7 height 7
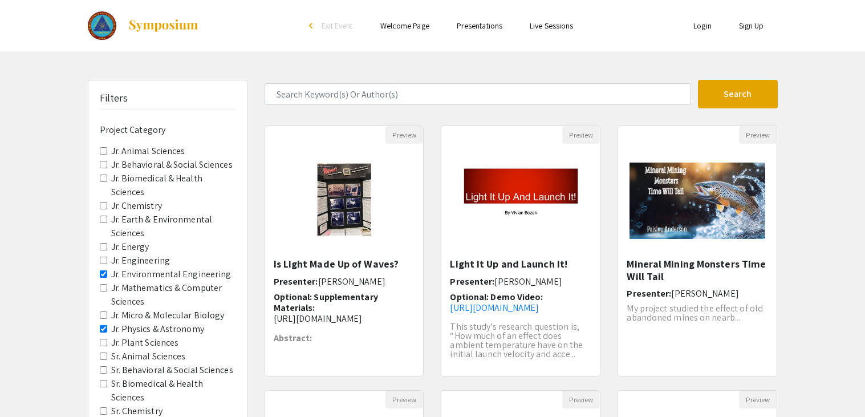
click at [103, 284] on Sciences "Jr. Mathematics & Computer Sciences" at bounding box center [103, 287] width 7 height 7
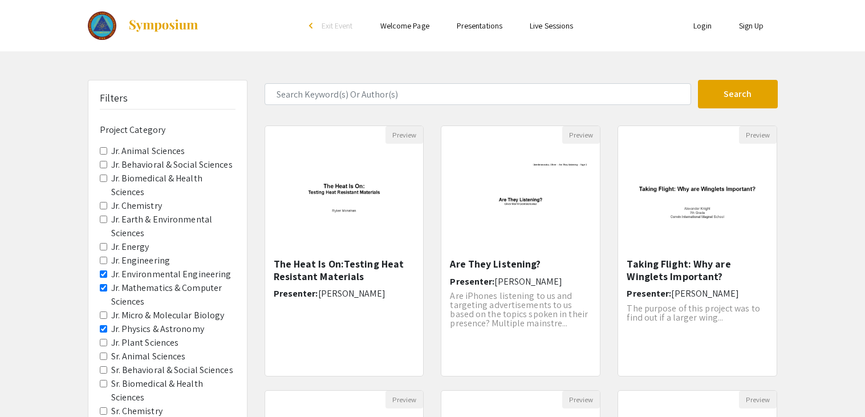
click at [103, 284] on Sciences "Jr. Mathematics & Computer Sciences" at bounding box center [103, 287] width 7 height 7
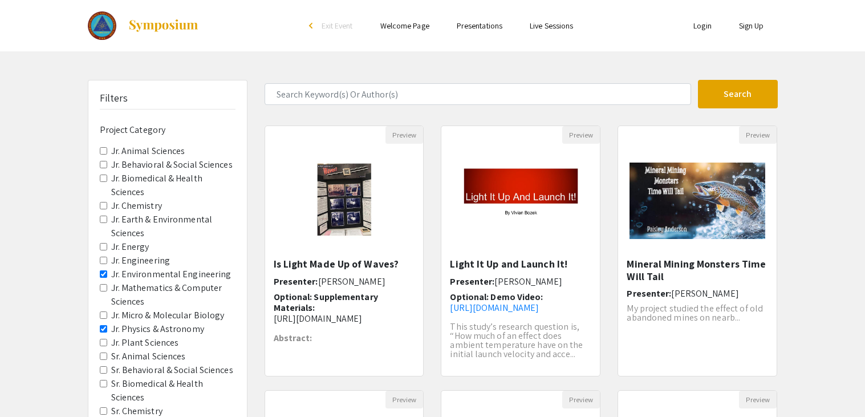
click at [100, 216] on Sciences "Jr. Earth & Environmental Sciences" at bounding box center [103, 219] width 7 height 7
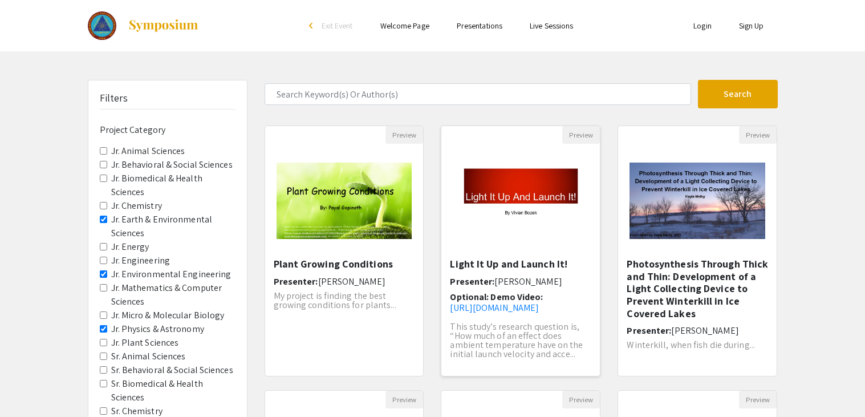
scroll to position [325, 0]
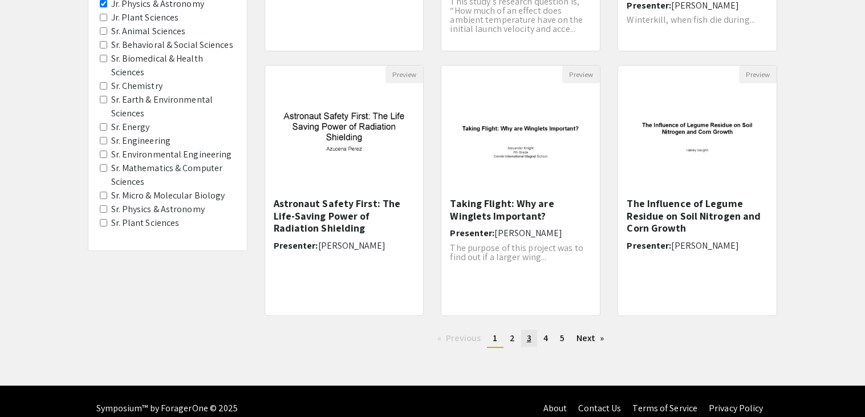
click at [530, 334] on span "3" at bounding box center [529, 338] width 5 height 12
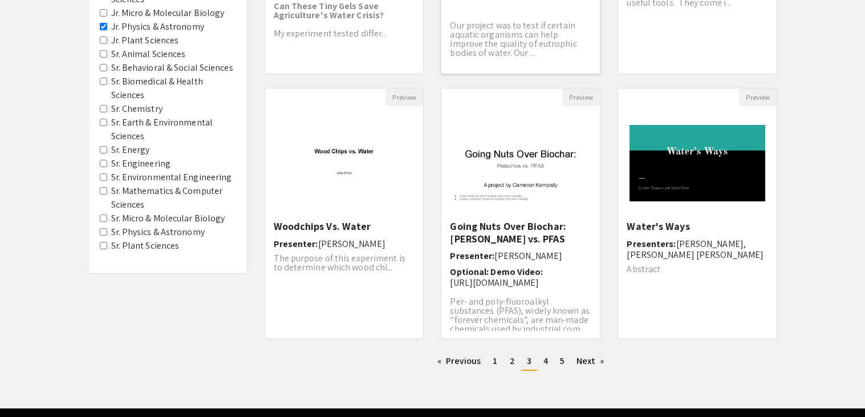
scroll to position [306, 0]
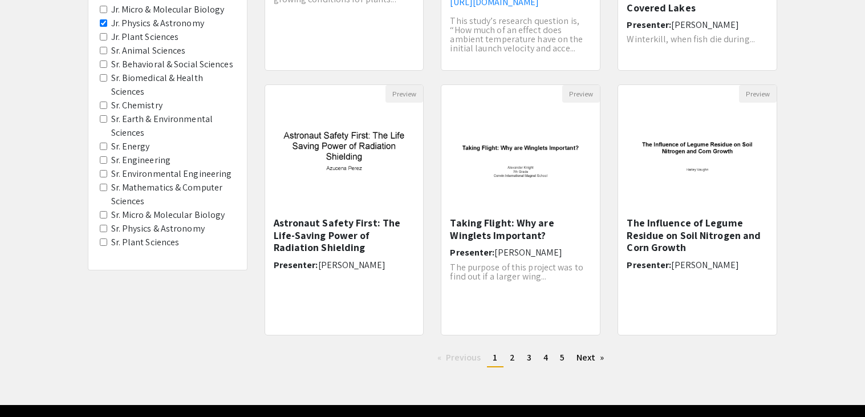
scroll to position [325, 0]
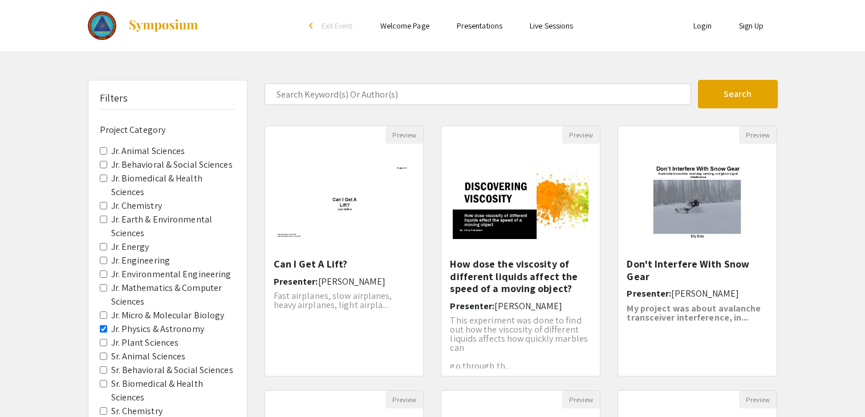
scroll to position [317, 0]
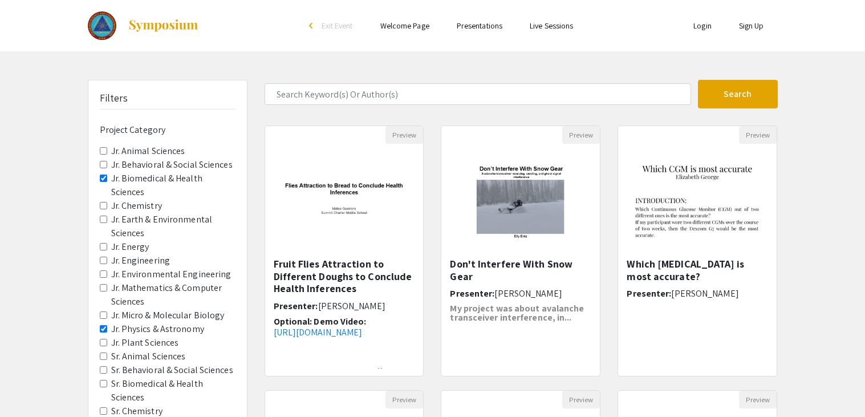
click at [106, 177] on Sciences "Jr. Biomedical & Health Sciences" at bounding box center [103, 178] width 7 height 7
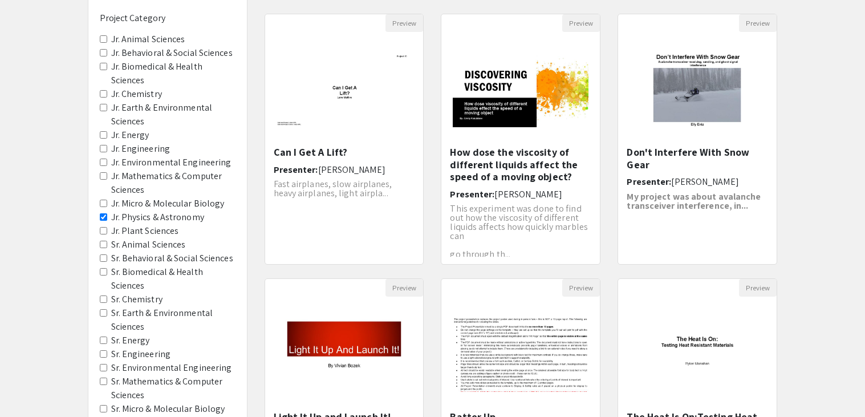
scroll to position [110, 0]
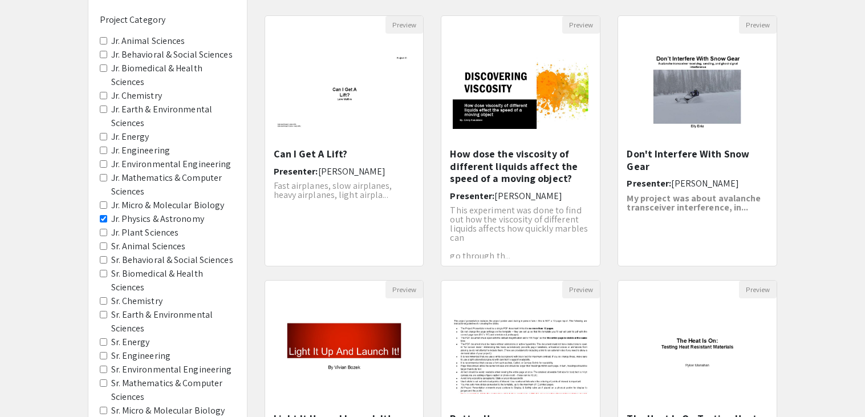
click at [106, 215] on Astronomy "Jr. Physics & Astronomy" at bounding box center [103, 218] width 7 height 7
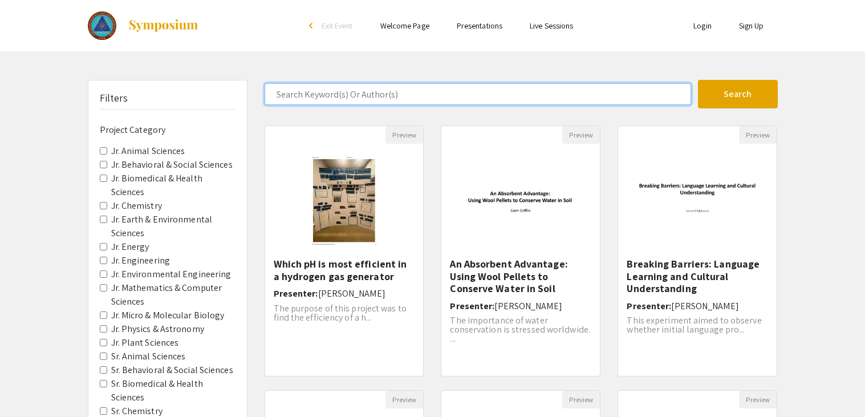
click at [414, 97] on input "Search Keyword(s) Or Author(s)" at bounding box center [478, 94] width 427 height 22
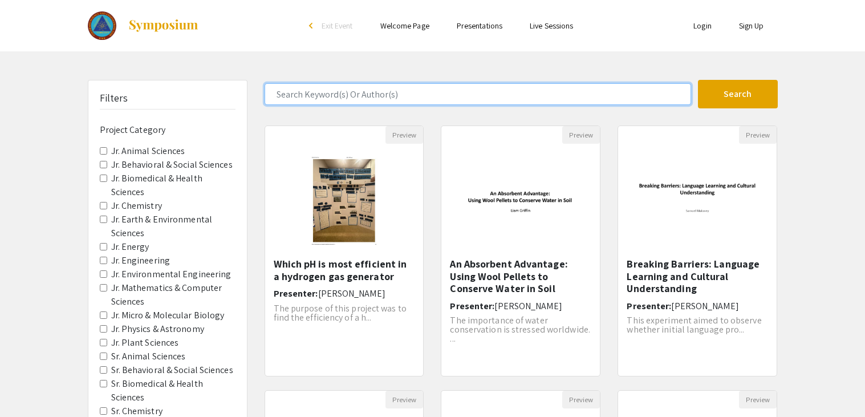
click at [414, 97] on input "Search Keyword(s) Or Author(s)" at bounding box center [478, 94] width 427 height 22
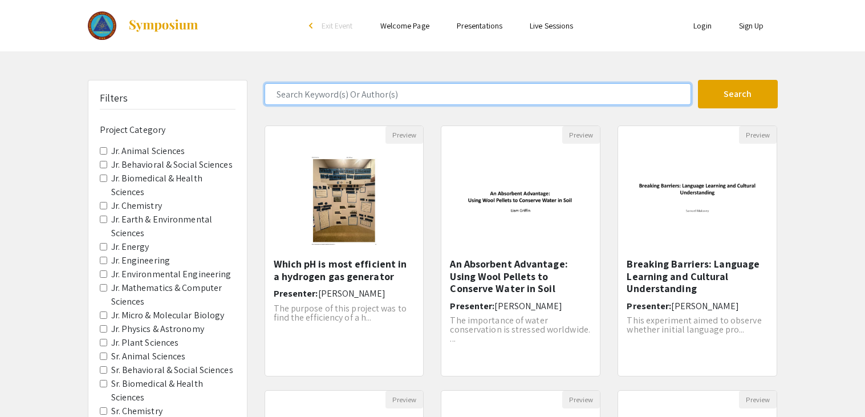
click at [414, 97] on input "Search Keyword(s) Or Author(s)" at bounding box center [478, 94] width 427 height 22
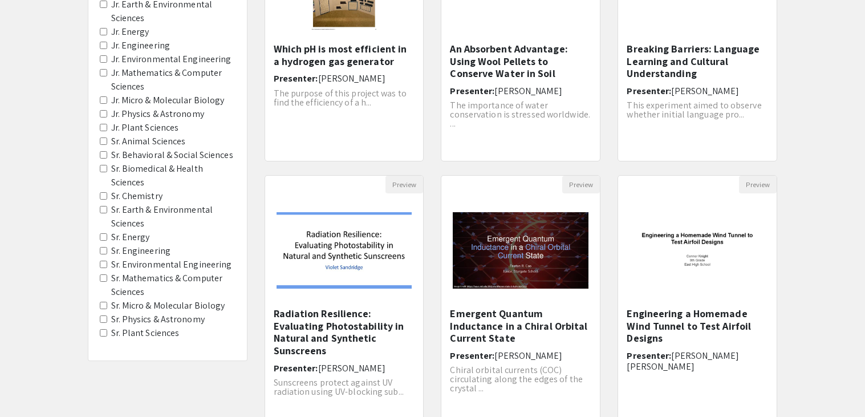
scroll to position [216, 0]
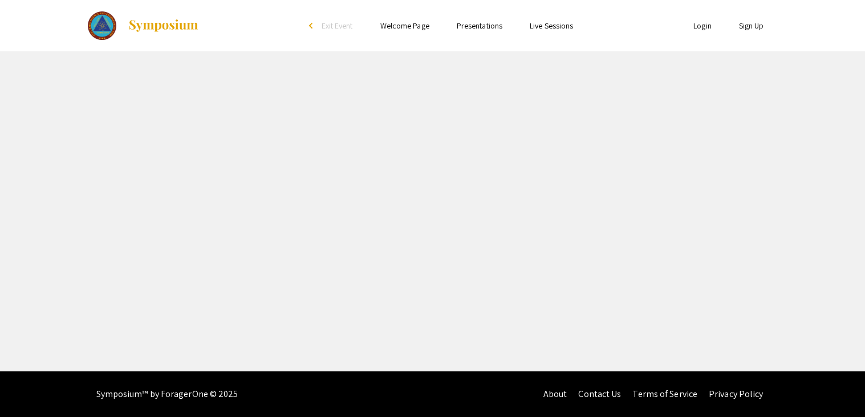
select select "custom"
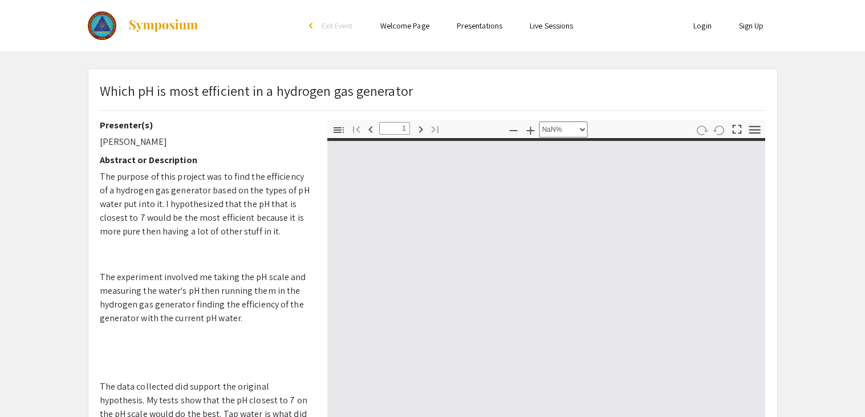
type input "0"
select select "custom"
type input "1"
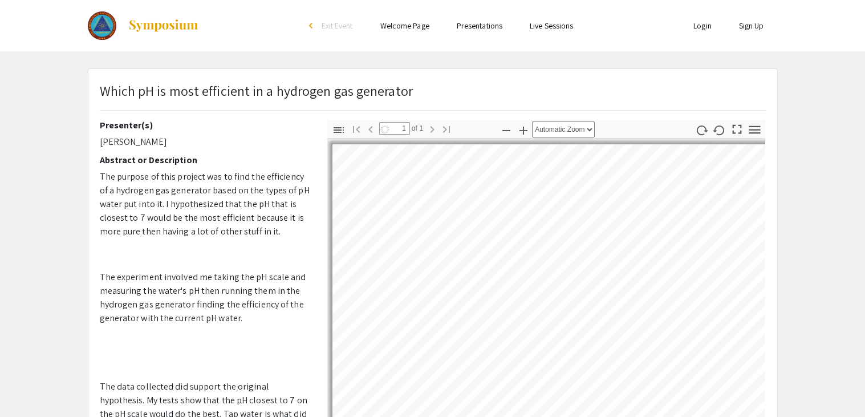
select select "auto"
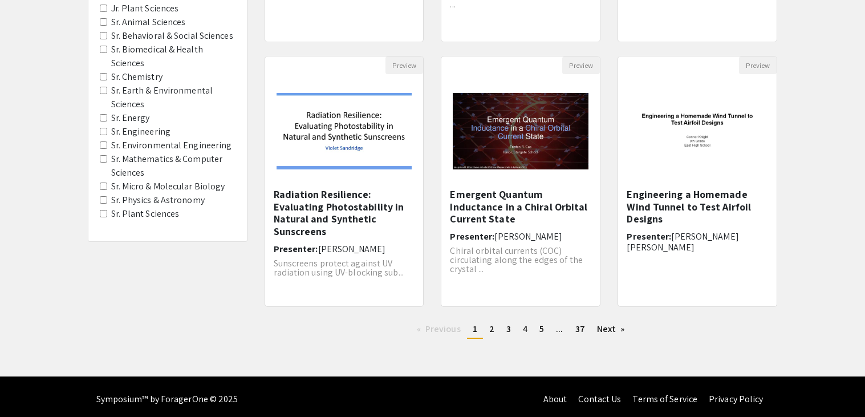
scroll to position [335, 0]
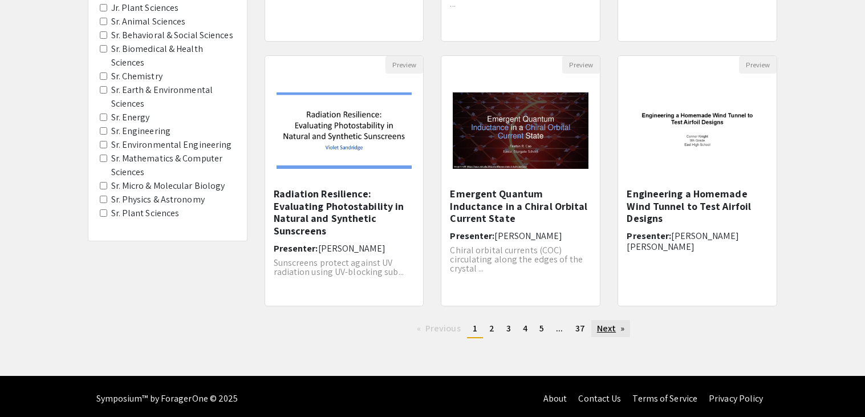
click at [610, 329] on link "Next page" at bounding box center [611, 328] width 39 height 17
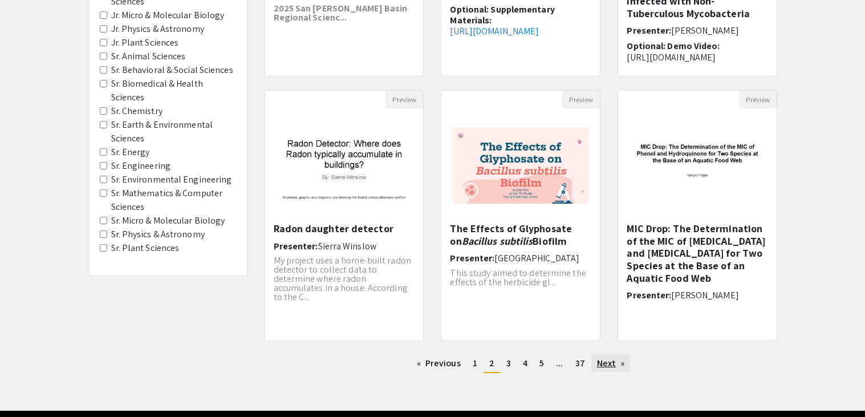
scroll to position [299, 0]
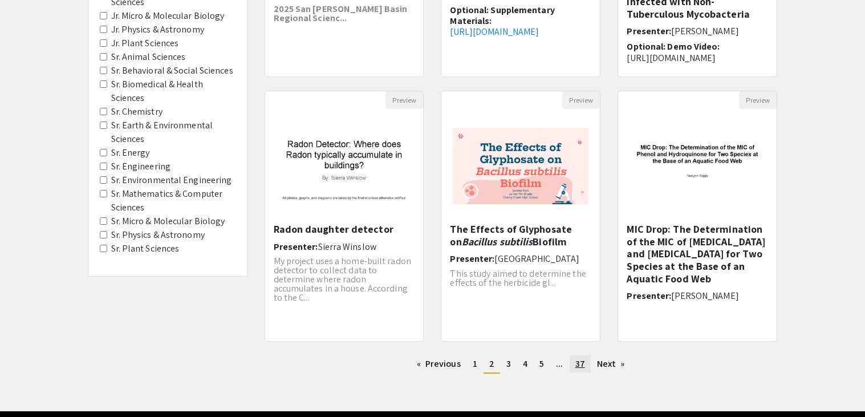
click at [581, 366] on span "37" at bounding box center [581, 364] width 10 height 12
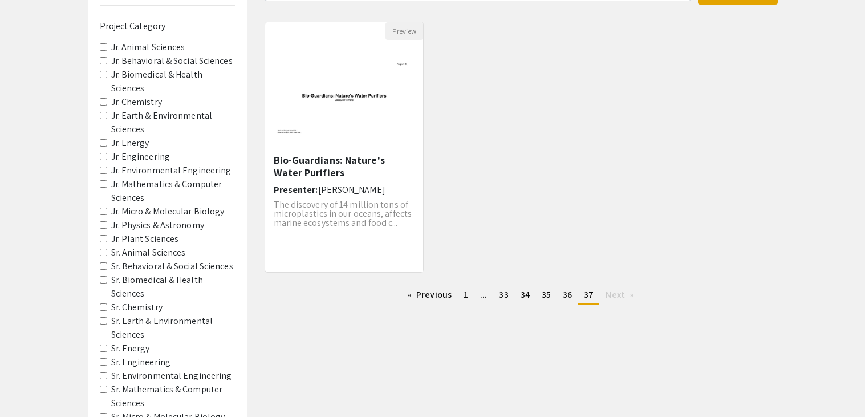
scroll to position [102, 0]
click at [103, 223] on Astronomy "Jr. Physics & Astronomy" at bounding box center [103, 226] width 7 height 7
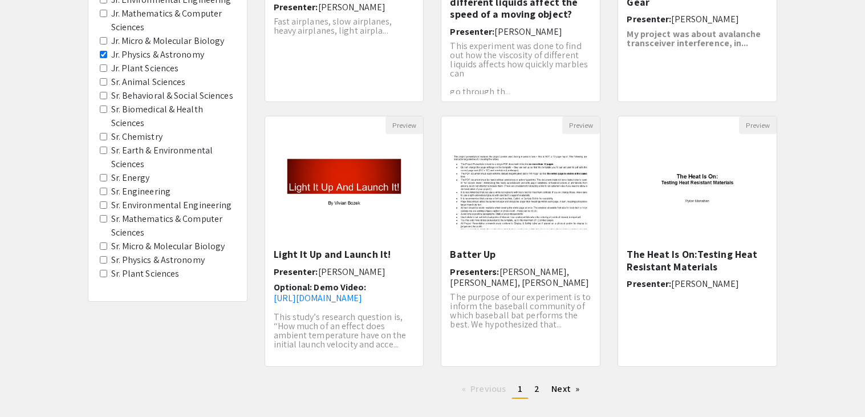
scroll to position [337, 0]
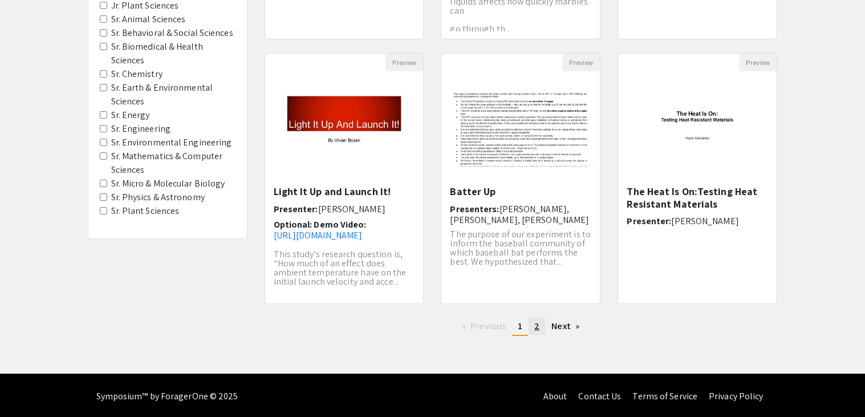
click at [537, 324] on span "2" at bounding box center [536, 326] width 5 height 12
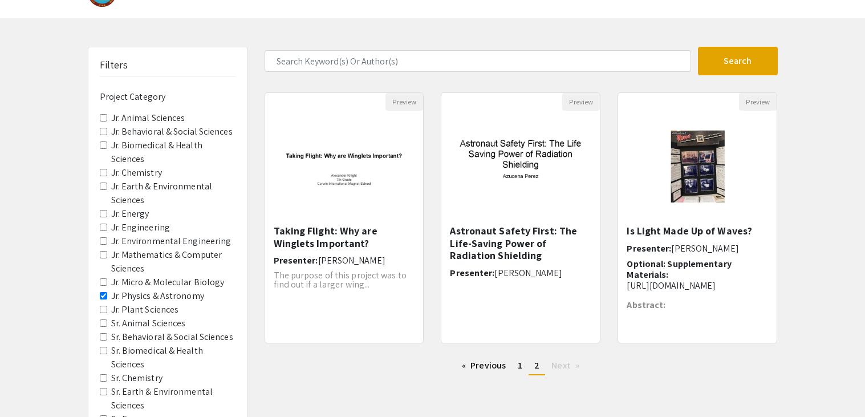
scroll to position [35, 0]
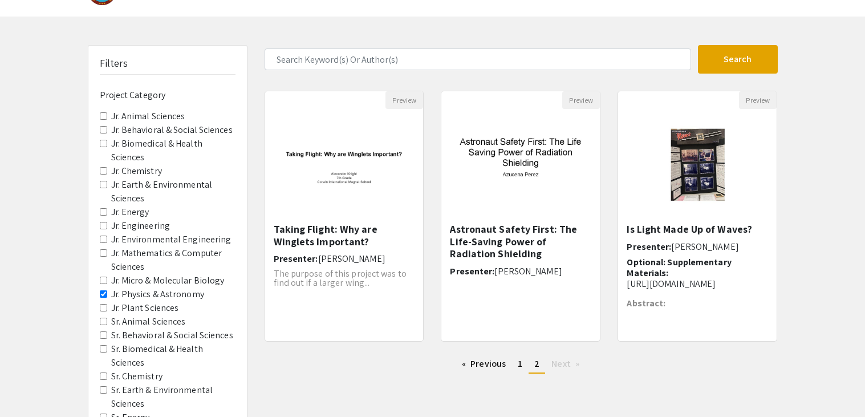
click at [103, 290] on Astronomy "Jr. Physics & Astronomy" at bounding box center [103, 293] width 7 height 7
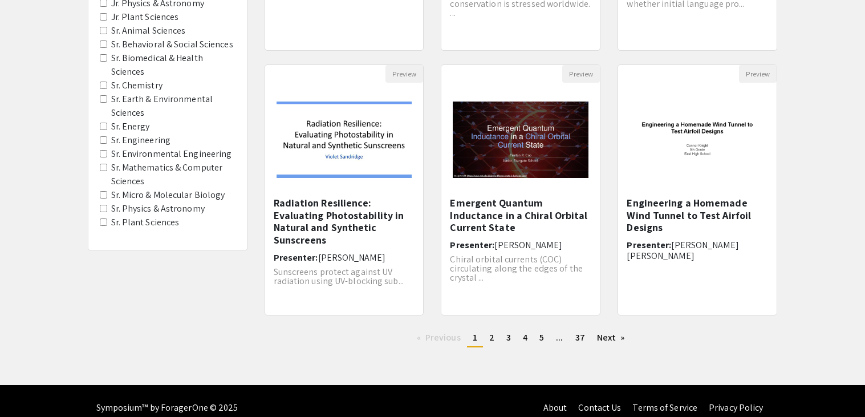
scroll to position [327, 0]
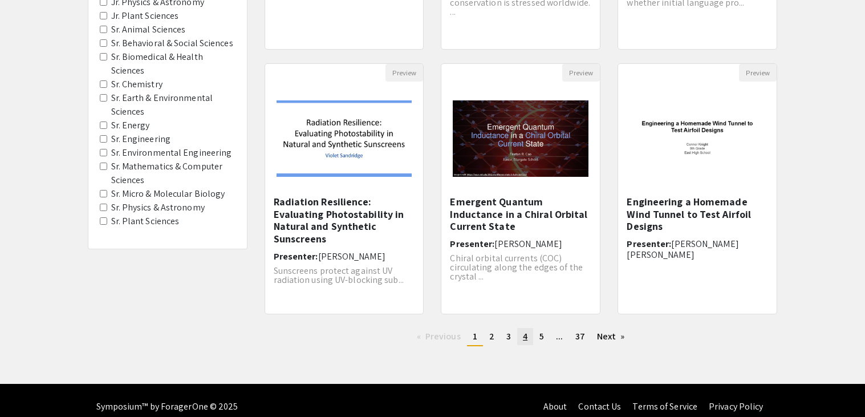
click at [525, 335] on span "4" at bounding box center [525, 336] width 5 height 12
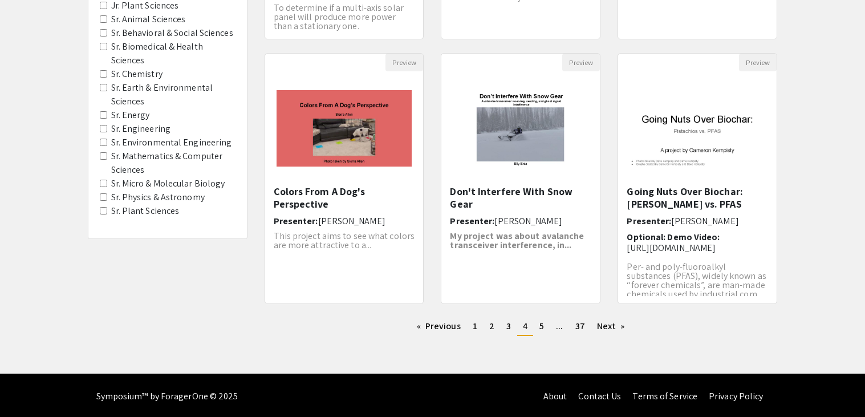
scroll to position [334, 0]
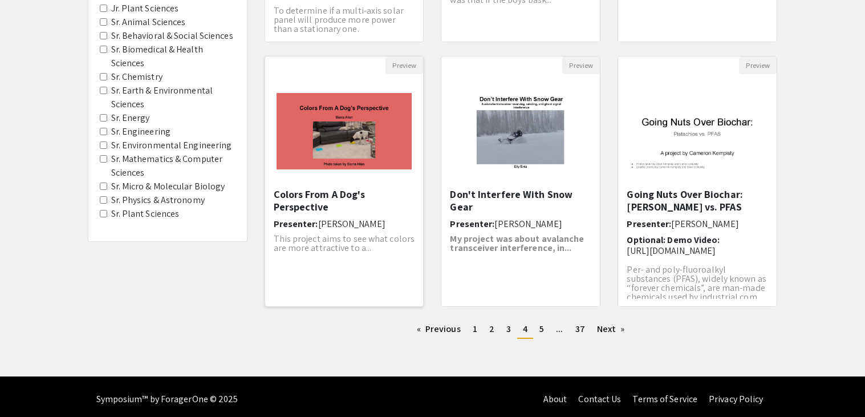
click at [328, 145] on img "Open Presentation <p>Colors From A Dog's Perspective</p>" at bounding box center [344, 131] width 159 height 99
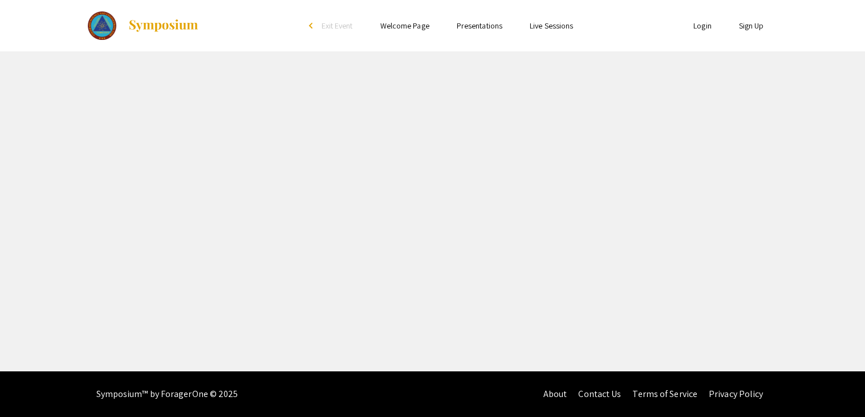
select select "custom"
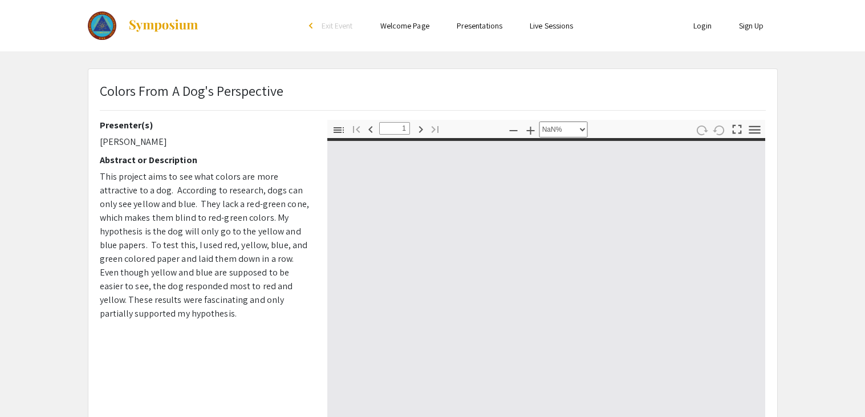
type input "0"
select select "custom"
type input "1"
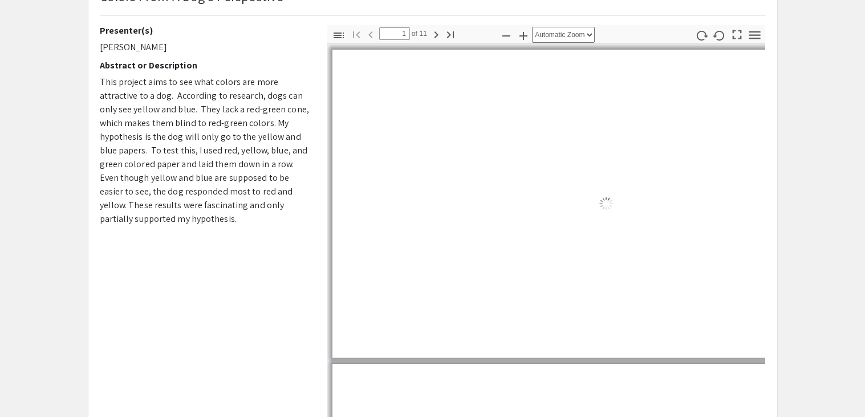
scroll to position [148, 0]
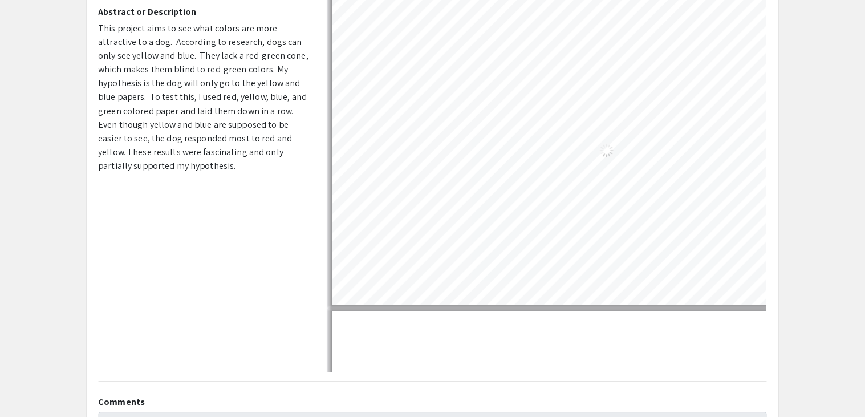
select select "auto"
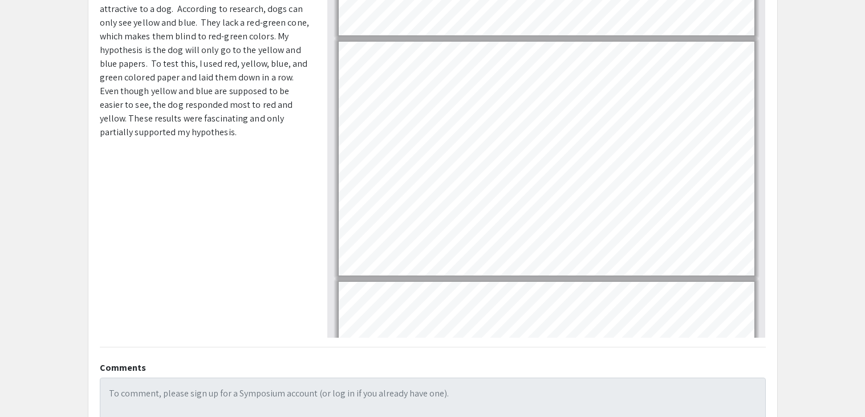
scroll to position [306, 0]
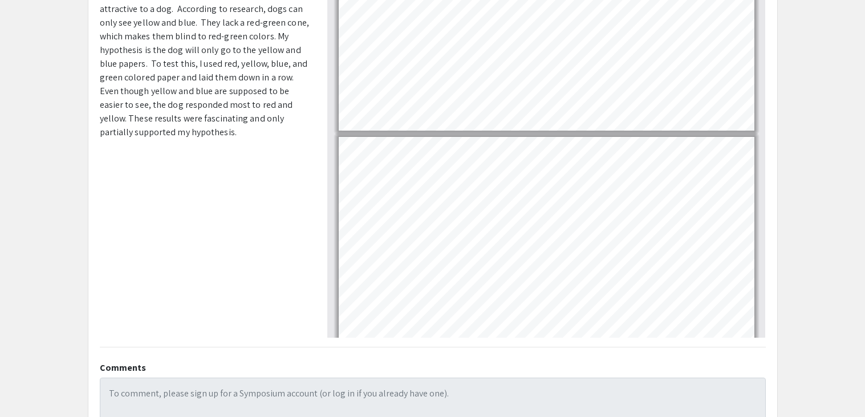
type input "1"
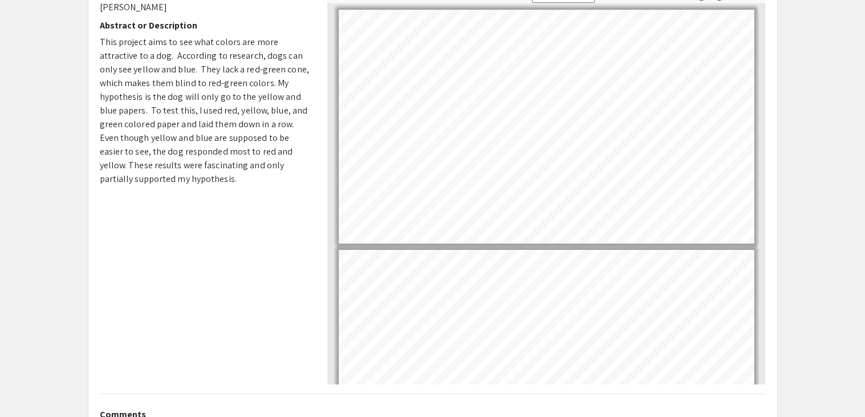
scroll to position [136, 0]
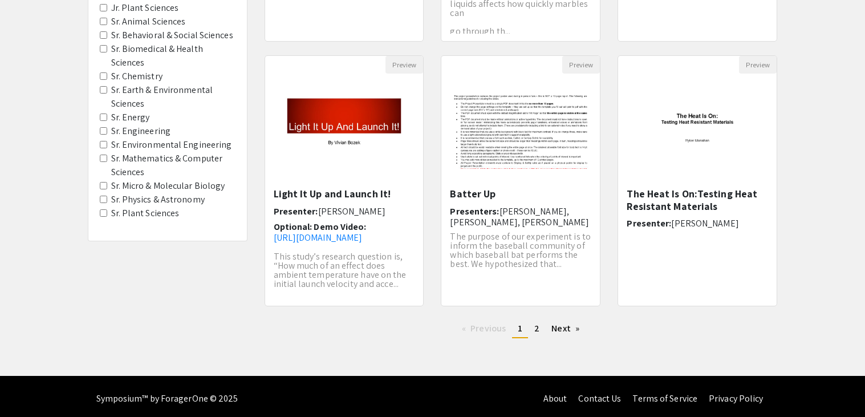
scroll to position [110, 0]
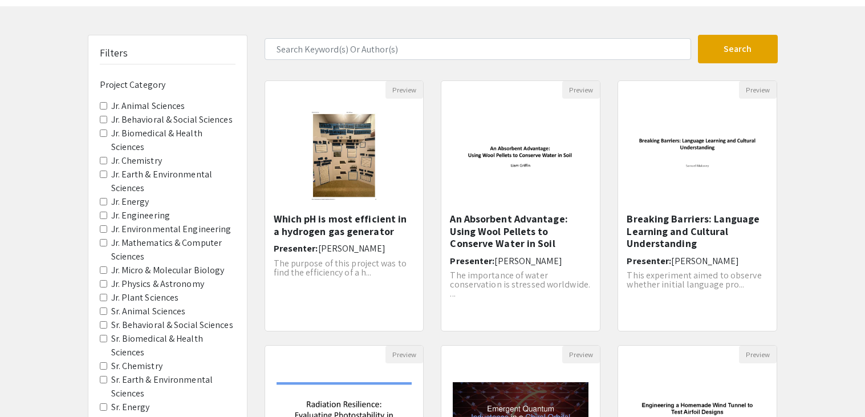
type input "music"
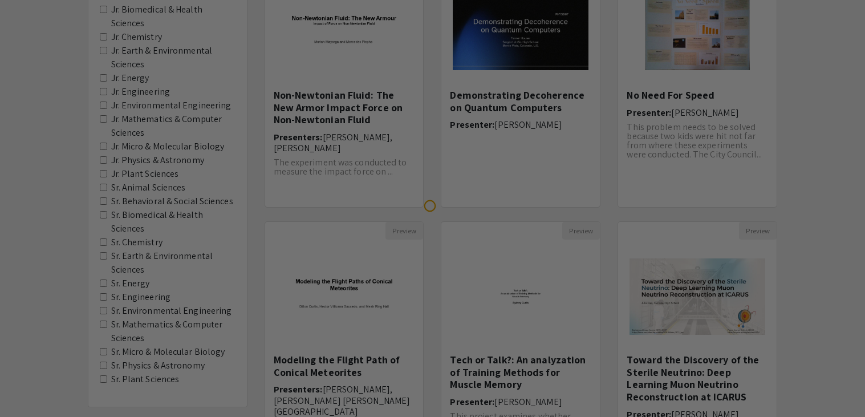
scroll to position [211, 0]
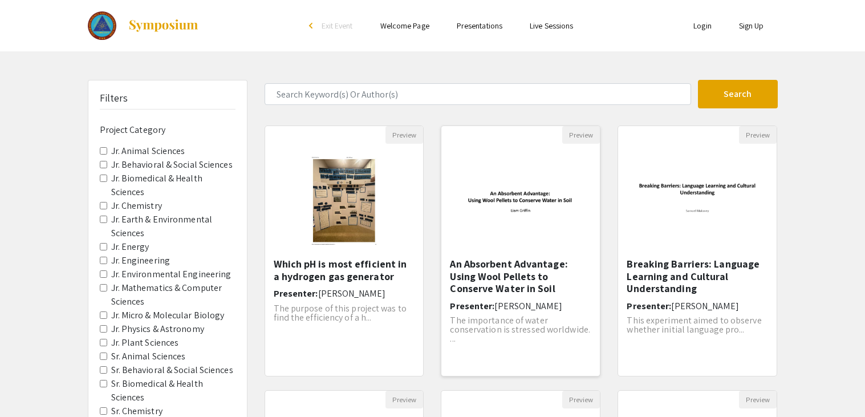
type input "music"
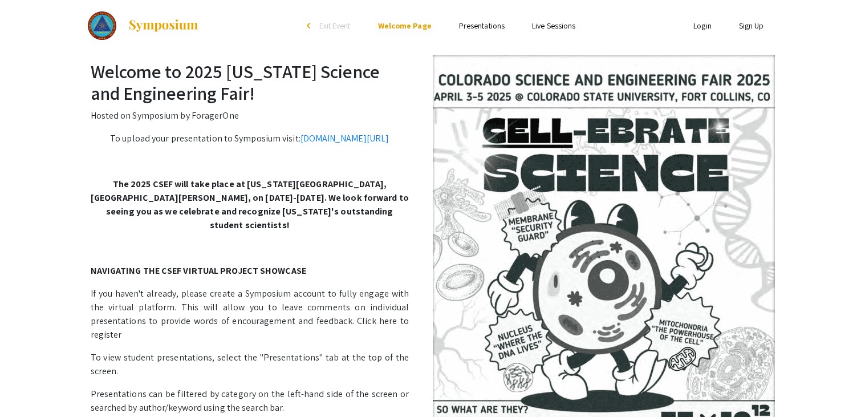
click at [496, 21] on link "Presentations" at bounding box center [482, 26] width 46 height 10
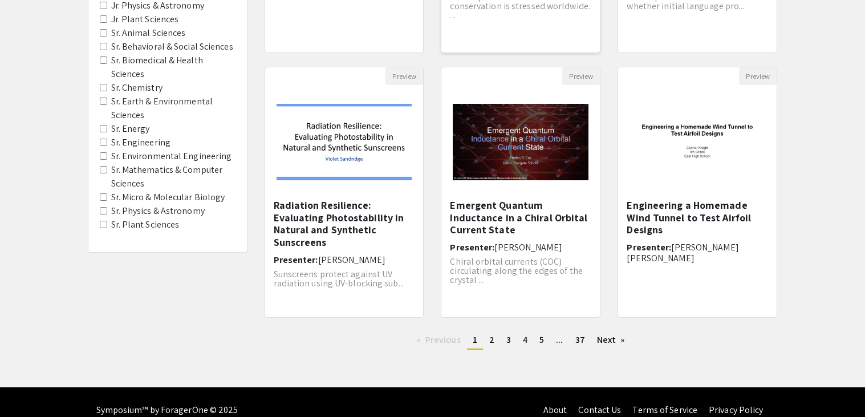
scroll to position [325, 0]
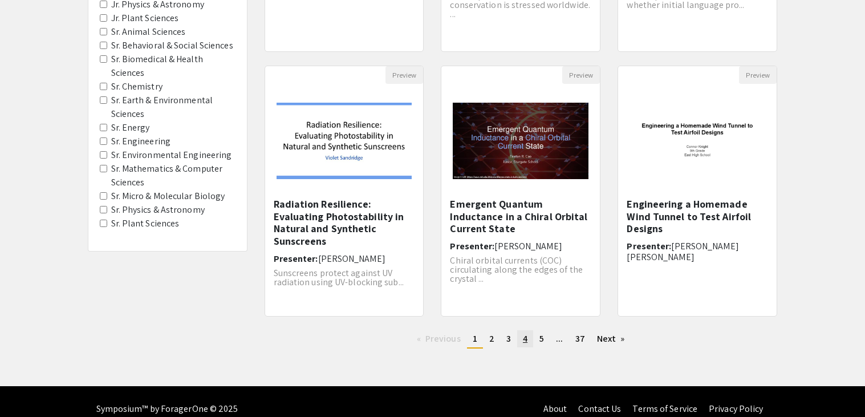
click at [528, 330] on link "page 4" at bounding box center [525, 338] width 16 height 17
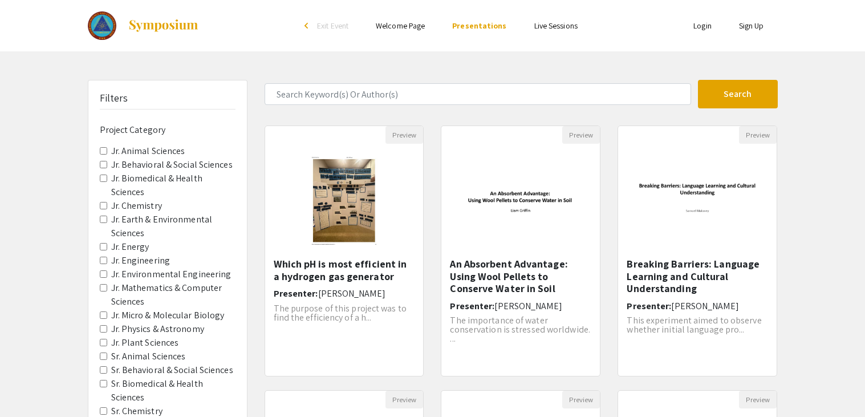
scroll to position [325, 0]
